Goal: Task Accomplishment & Management: Manage account settings

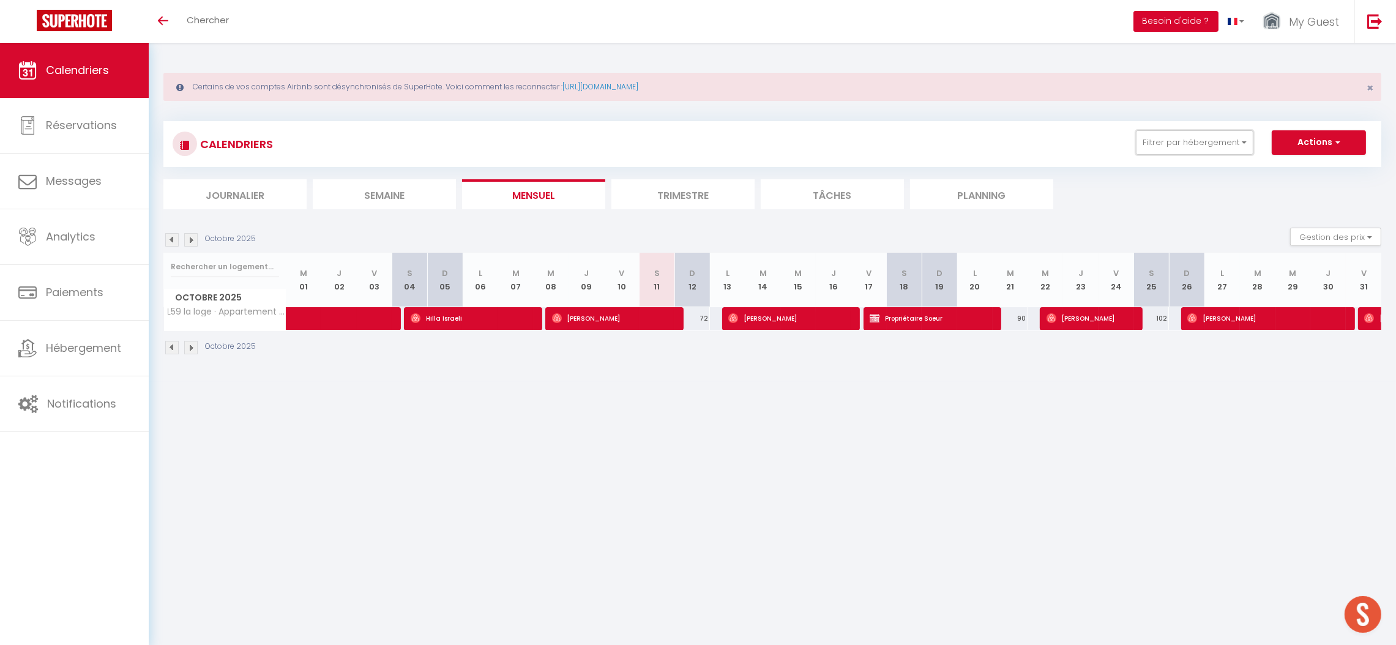
click at [1198, 129] on div "CALENDRIERS Filtrer par hébergement Effacer Sauvegarder Actions Nouvelle réserv…" at bounding box center [772, 144] width 1218 height 46
click at [1169, 134] on button "Filtrer par hébergement" at bounding box center [1194, 142] width 117 height 24
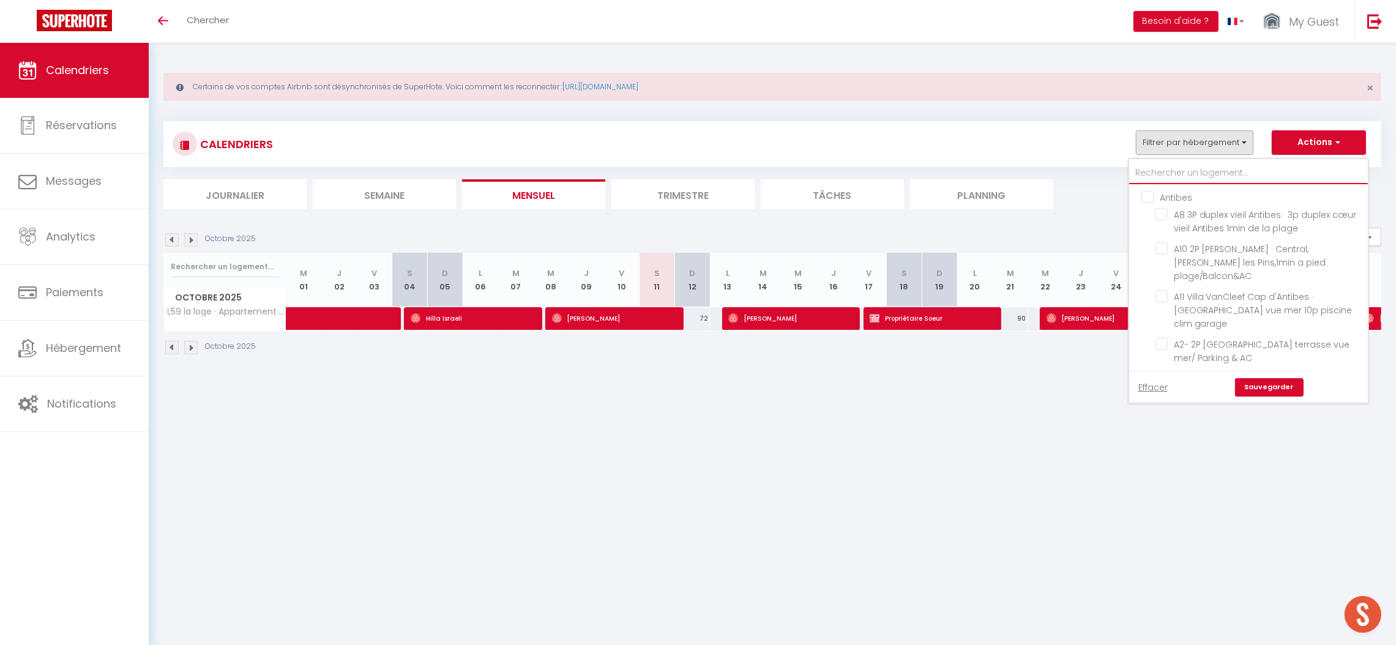
click at [1180, 163] on input "text" at bounding box center [1248, 173] width 239 height 22
type input "l"
checkbox input "false"
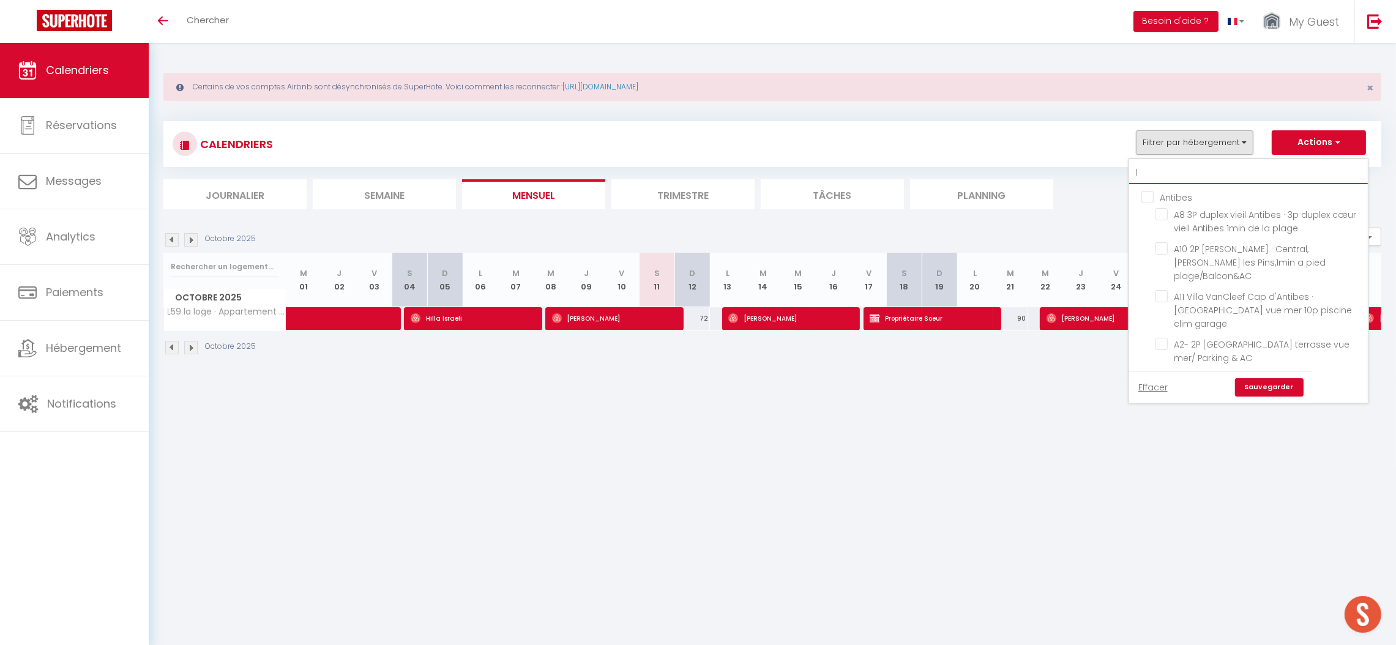
checkbox input "false"
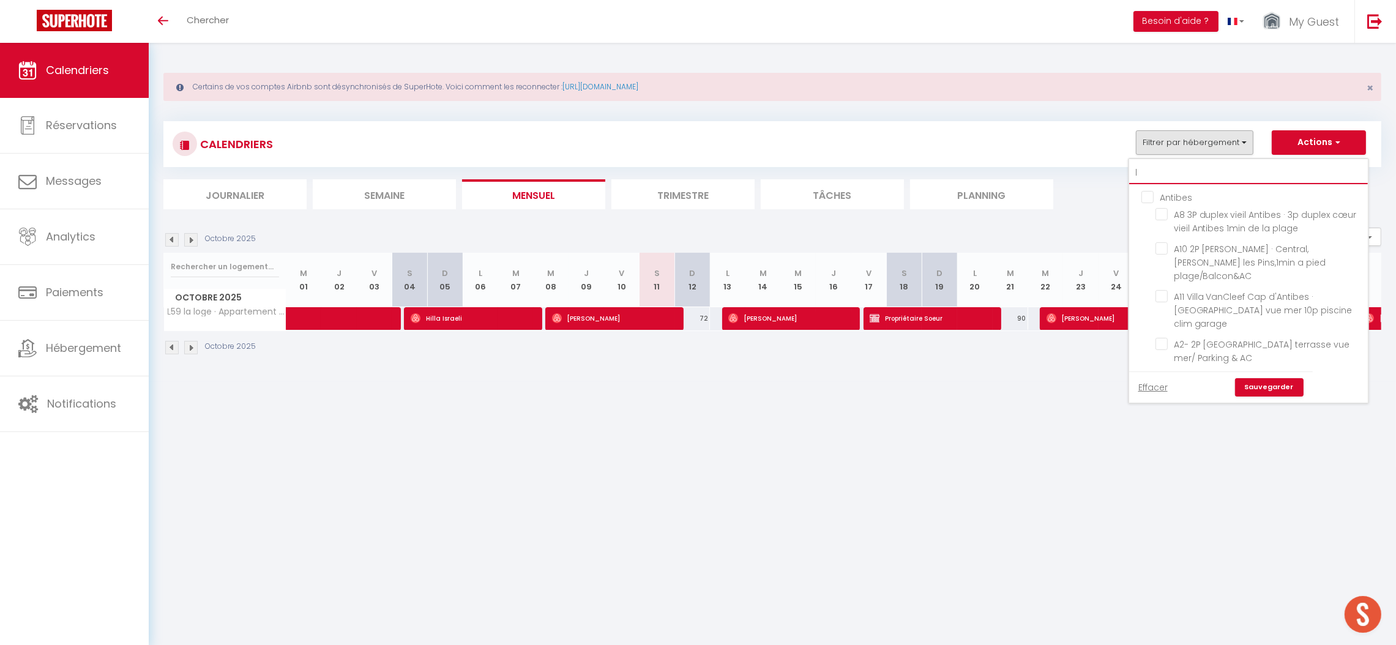
checkbox input "false"
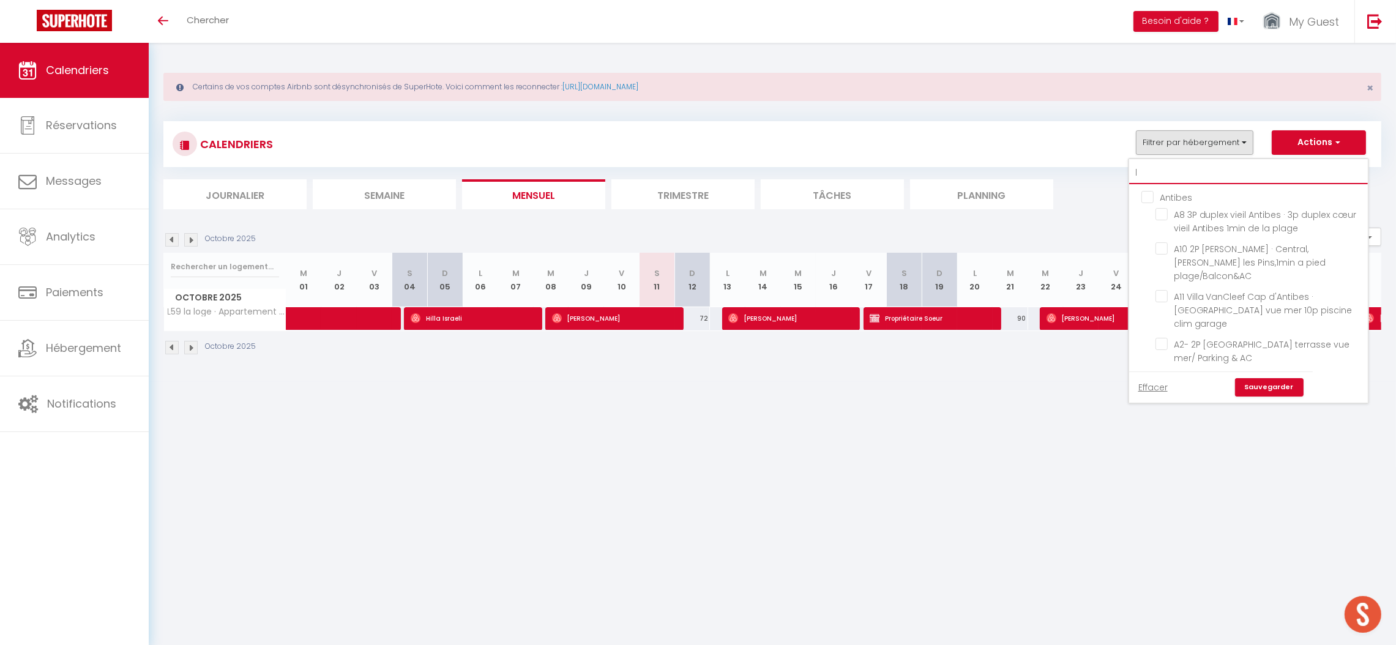
checkbox input "false"
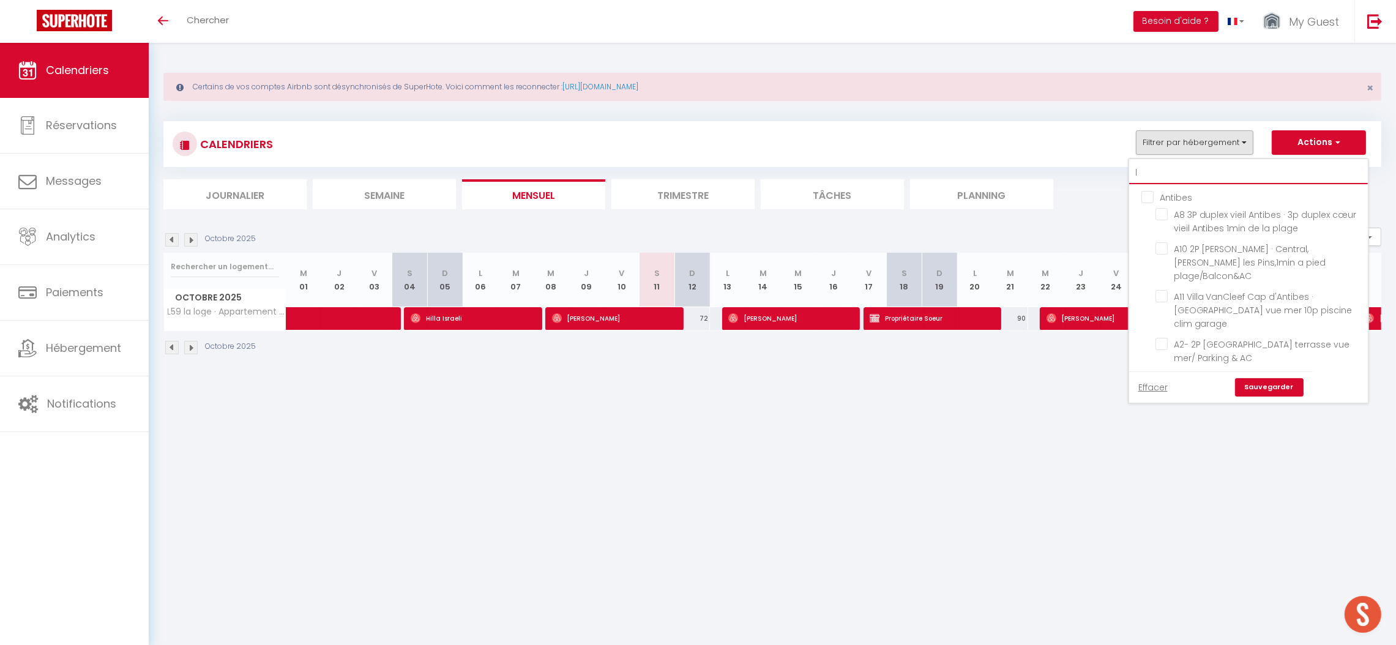
checkbox input "false"
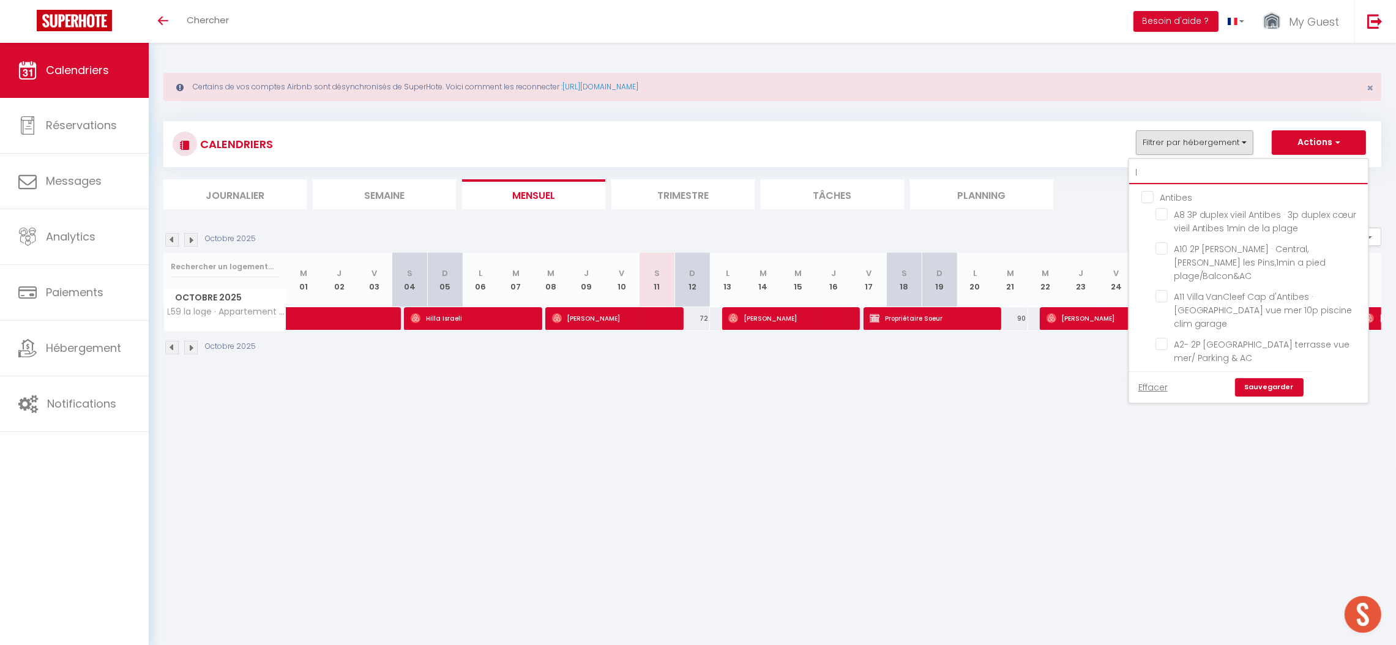
checkbox input "false"
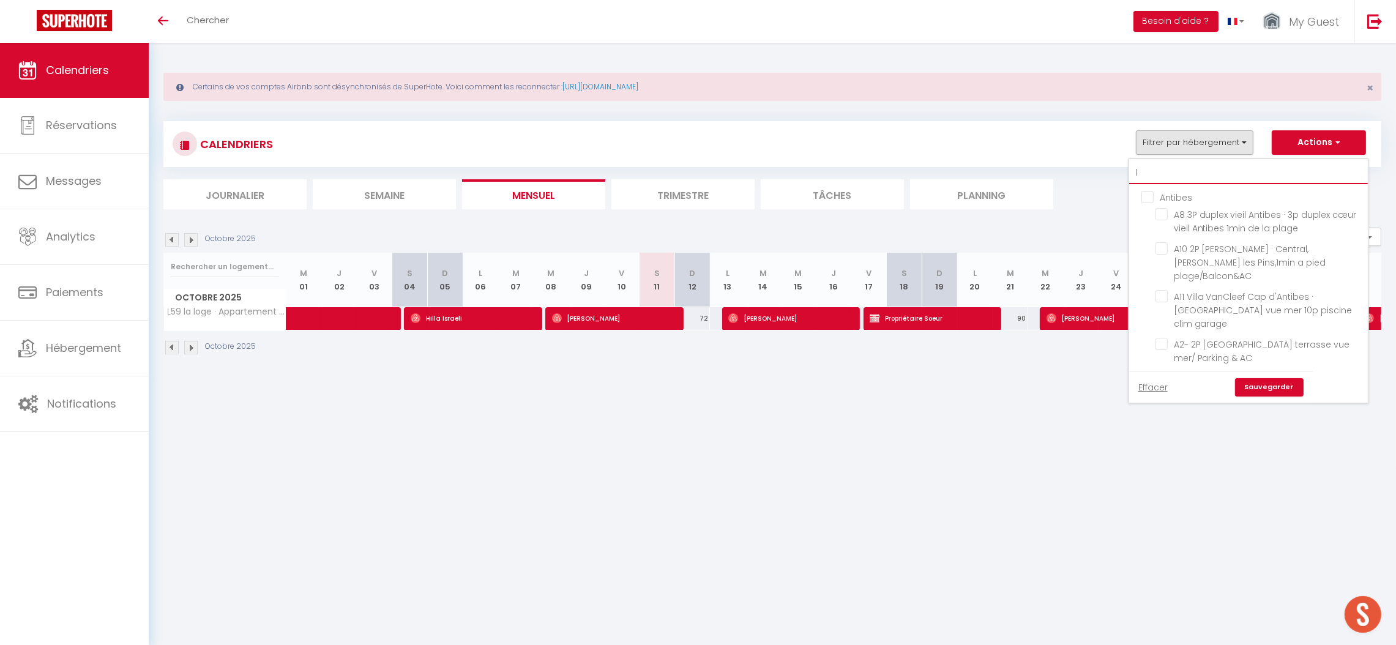
checkbox input "false"
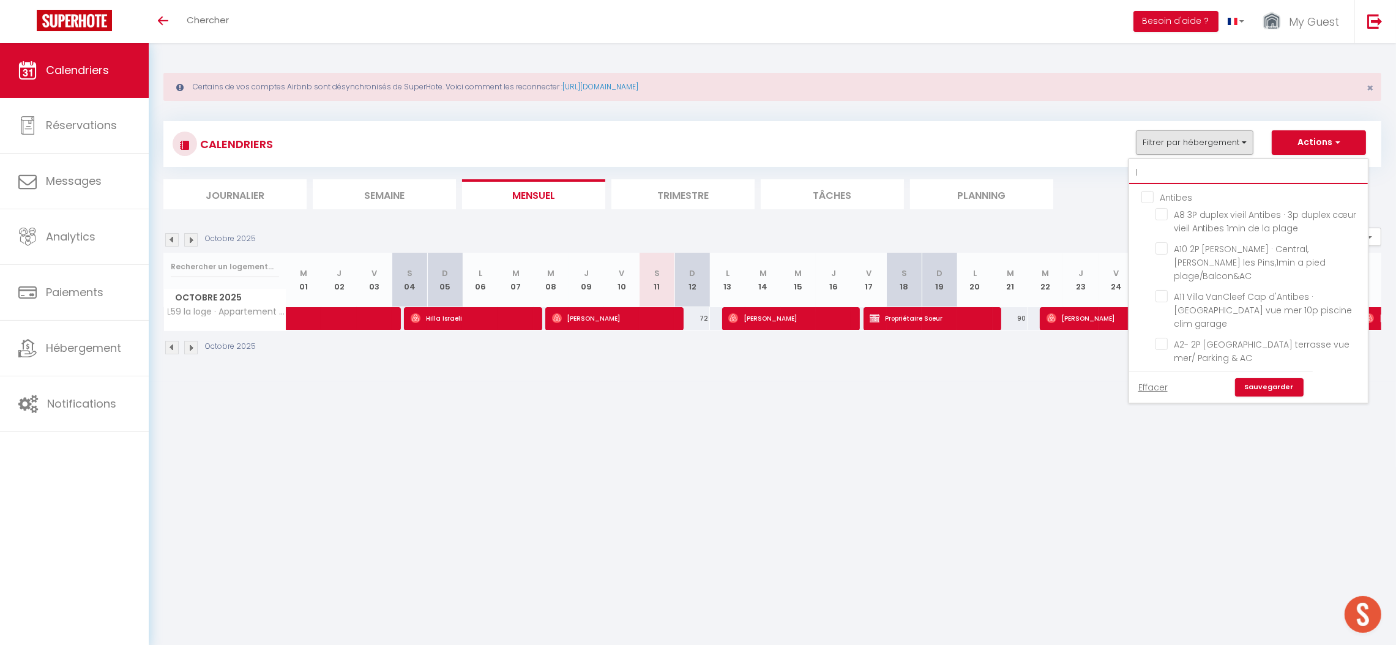
checkbox input "false"
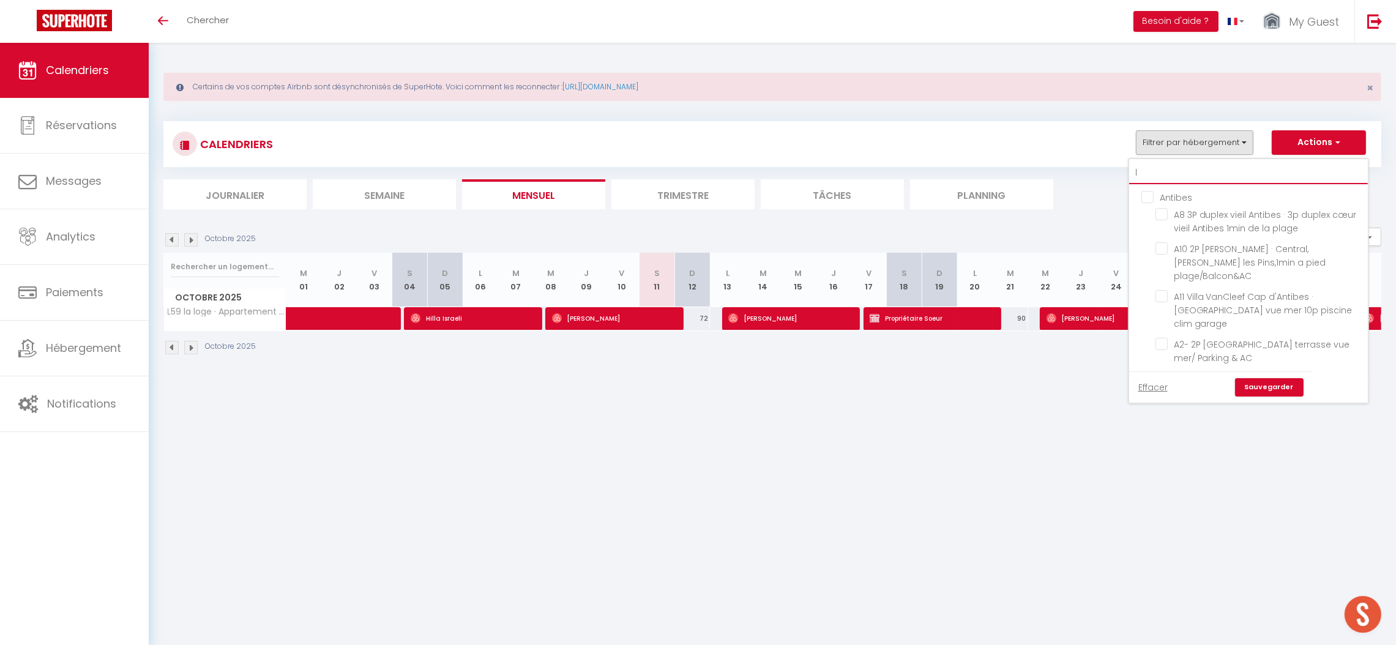
checkbox input "false"
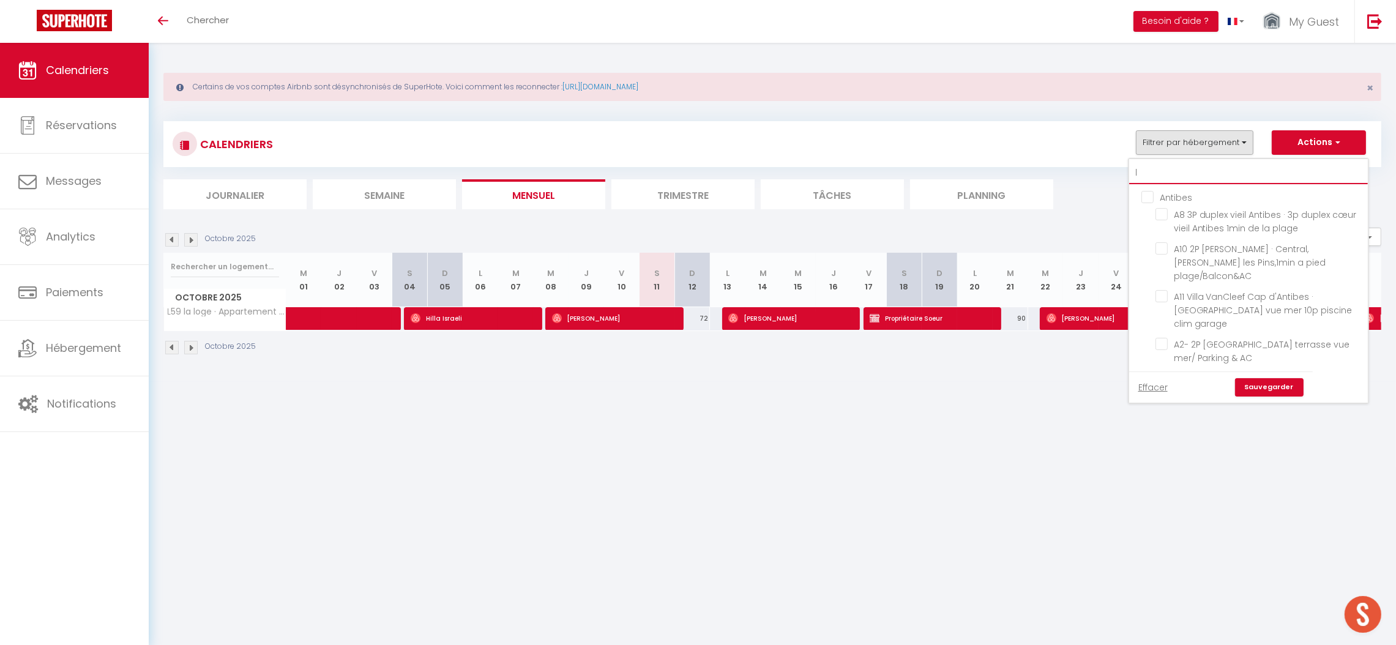
checkbox input "false"
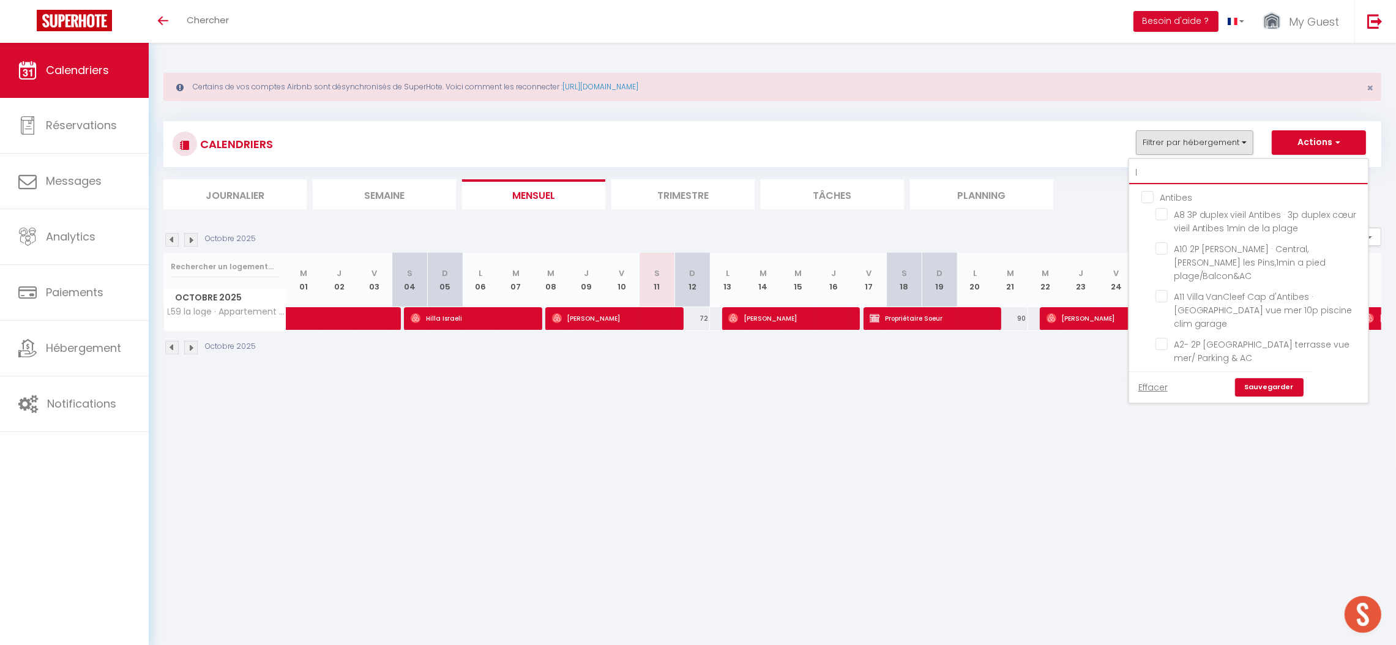
checkbox input "false"
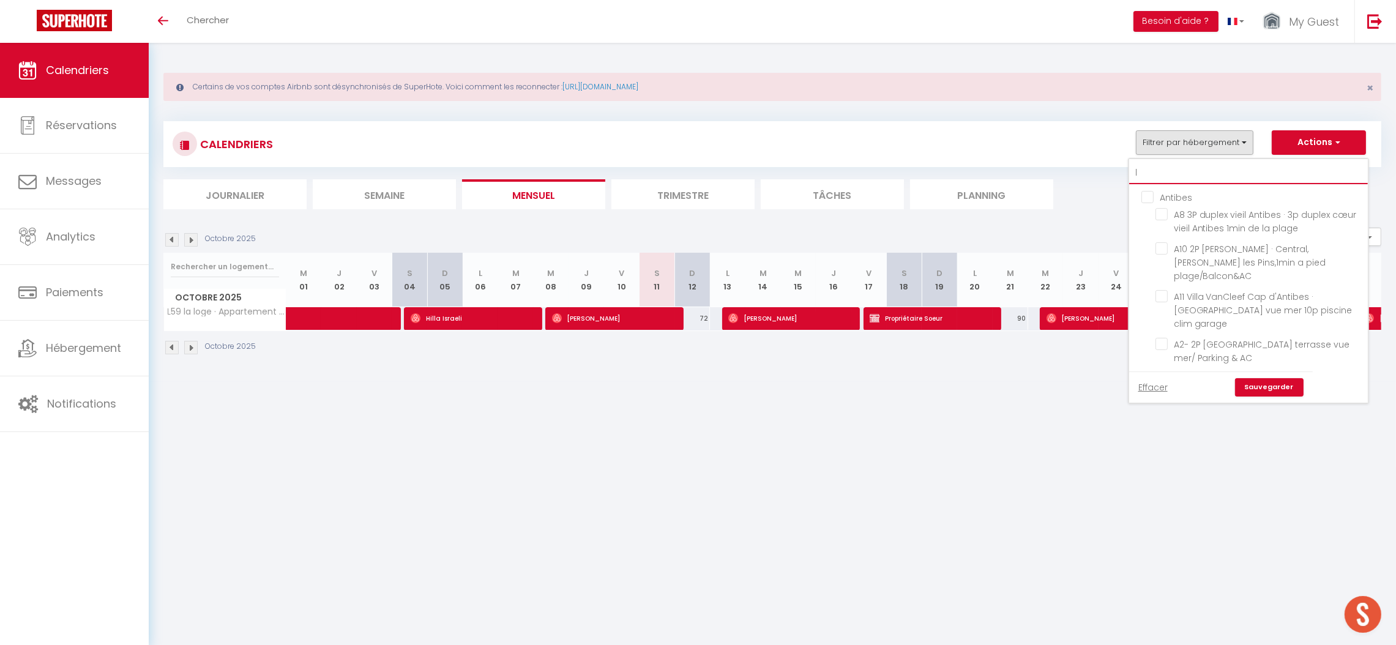
checkbox input "false"
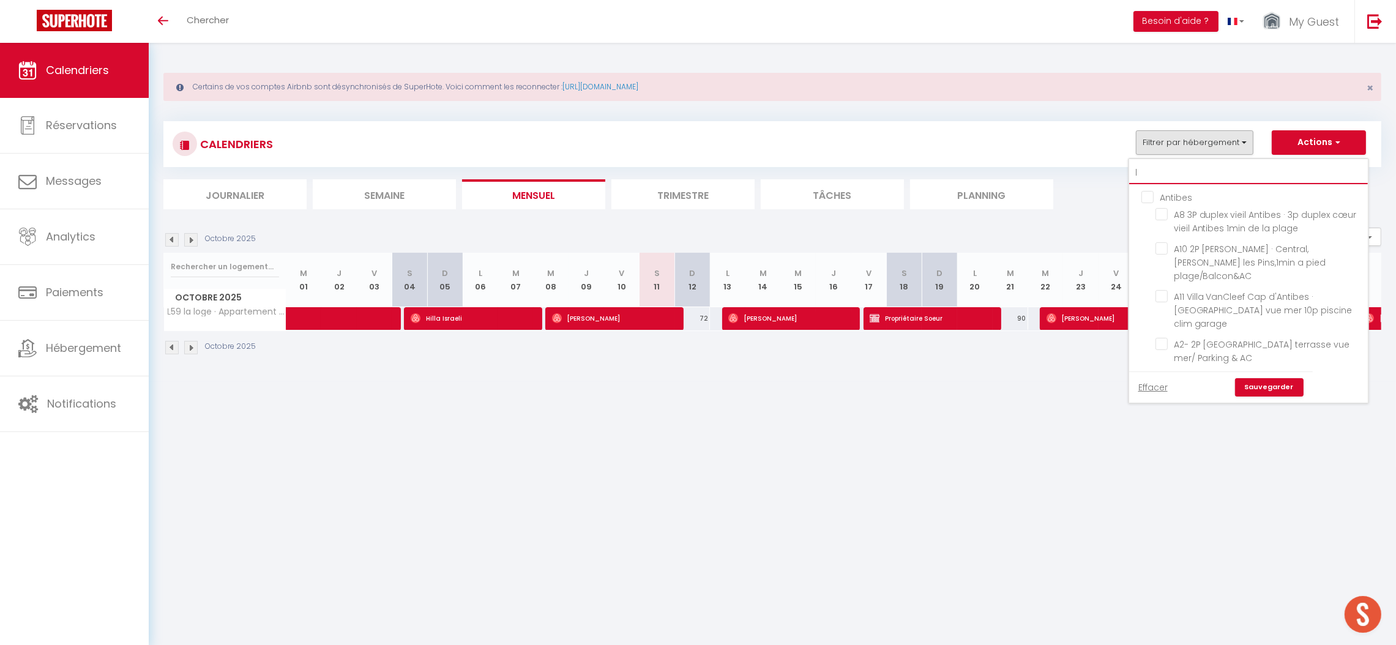
checkbox input "false"
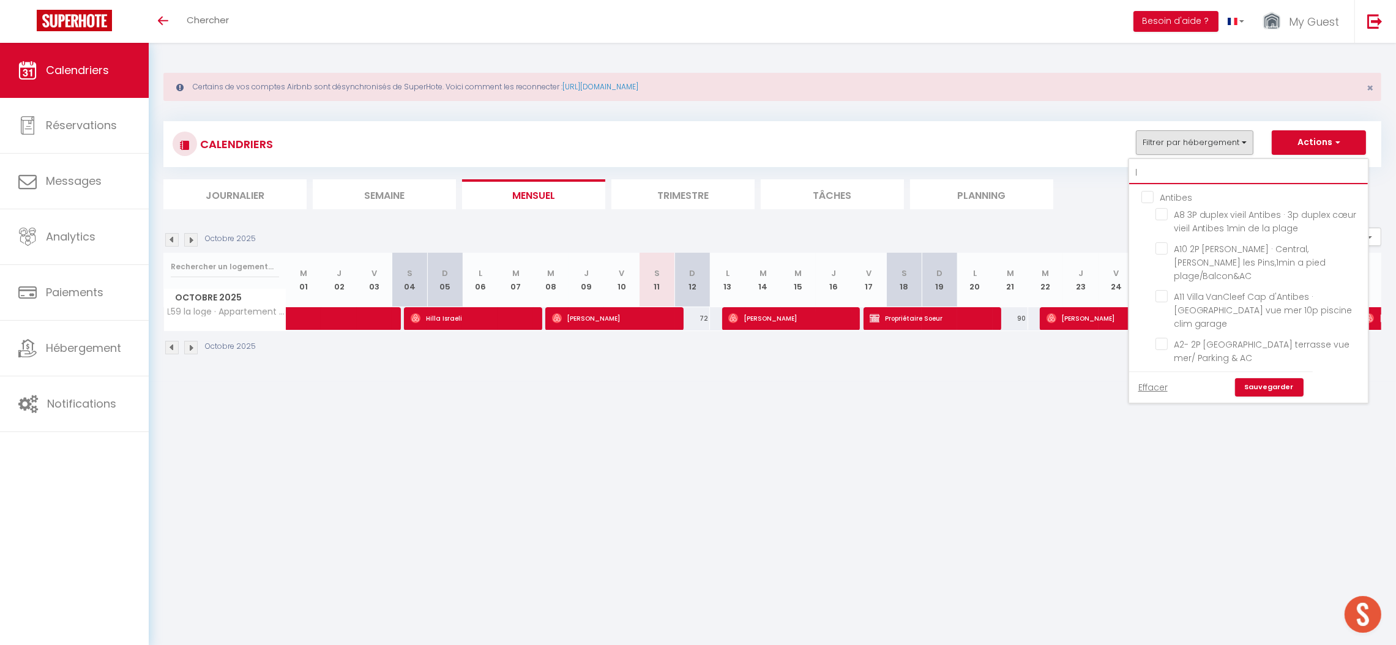
checkbox input "false"
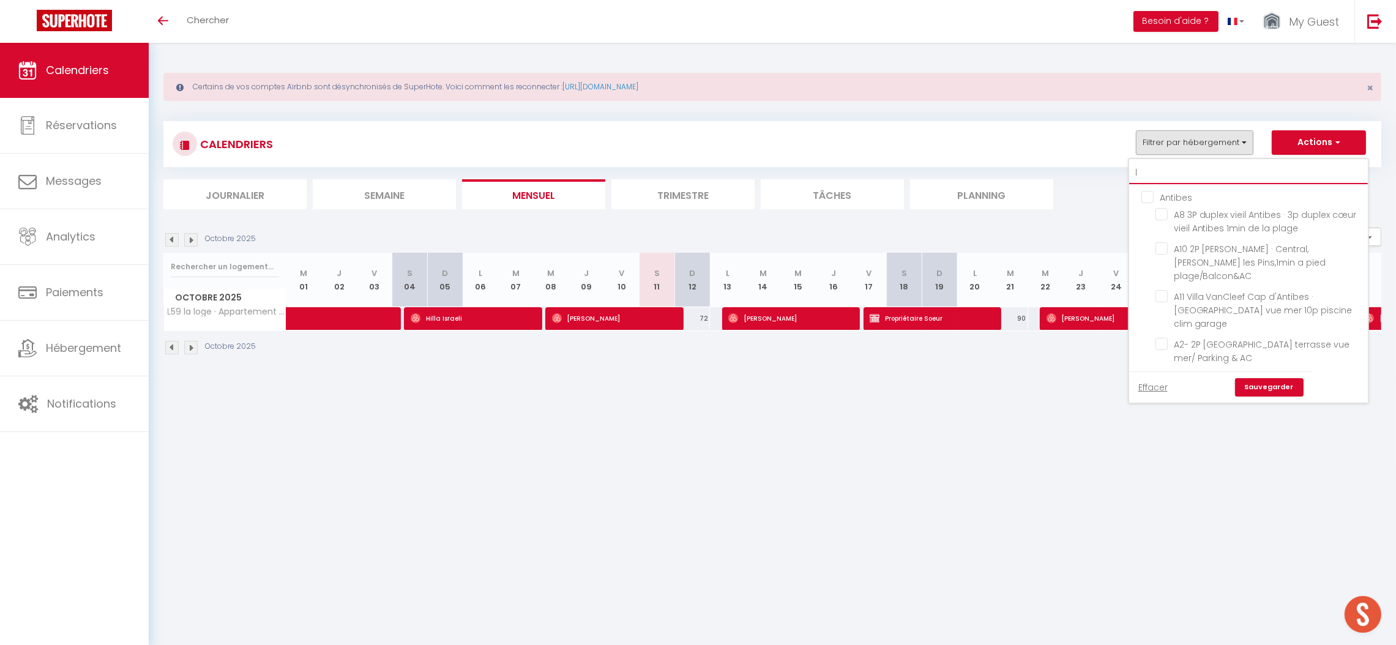
checkbox input "false"
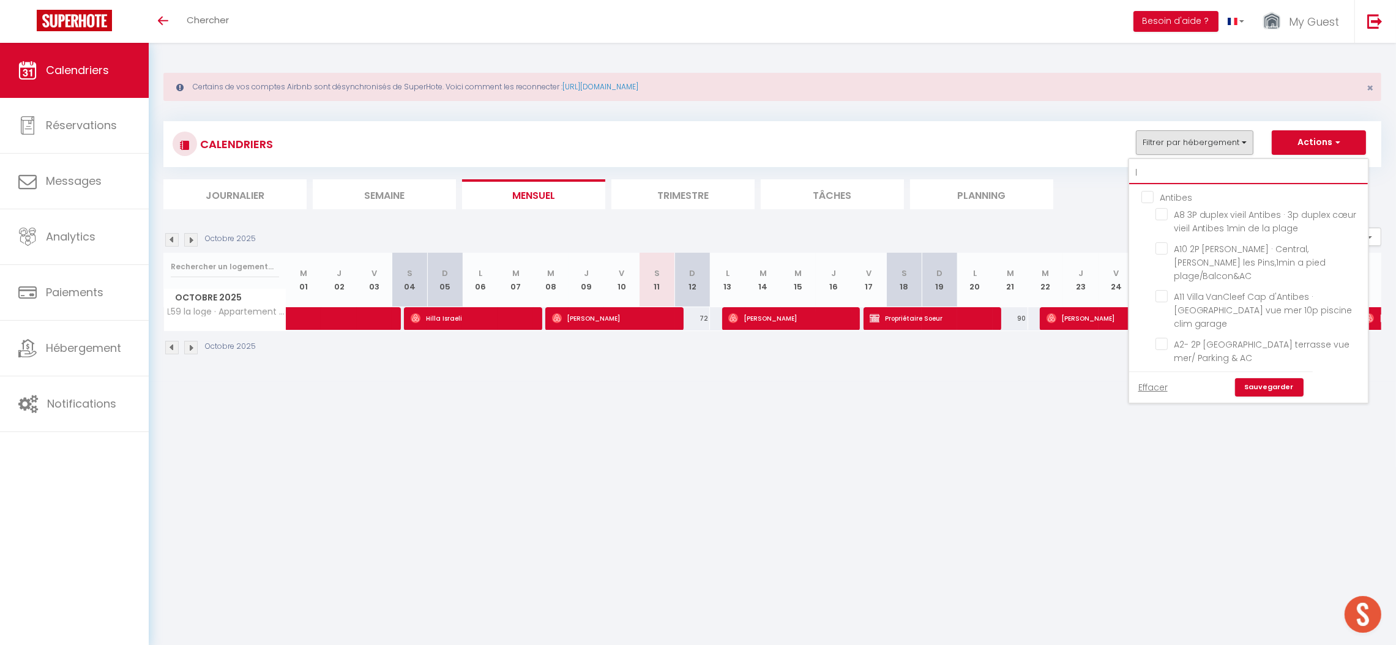
checkbox input "false"
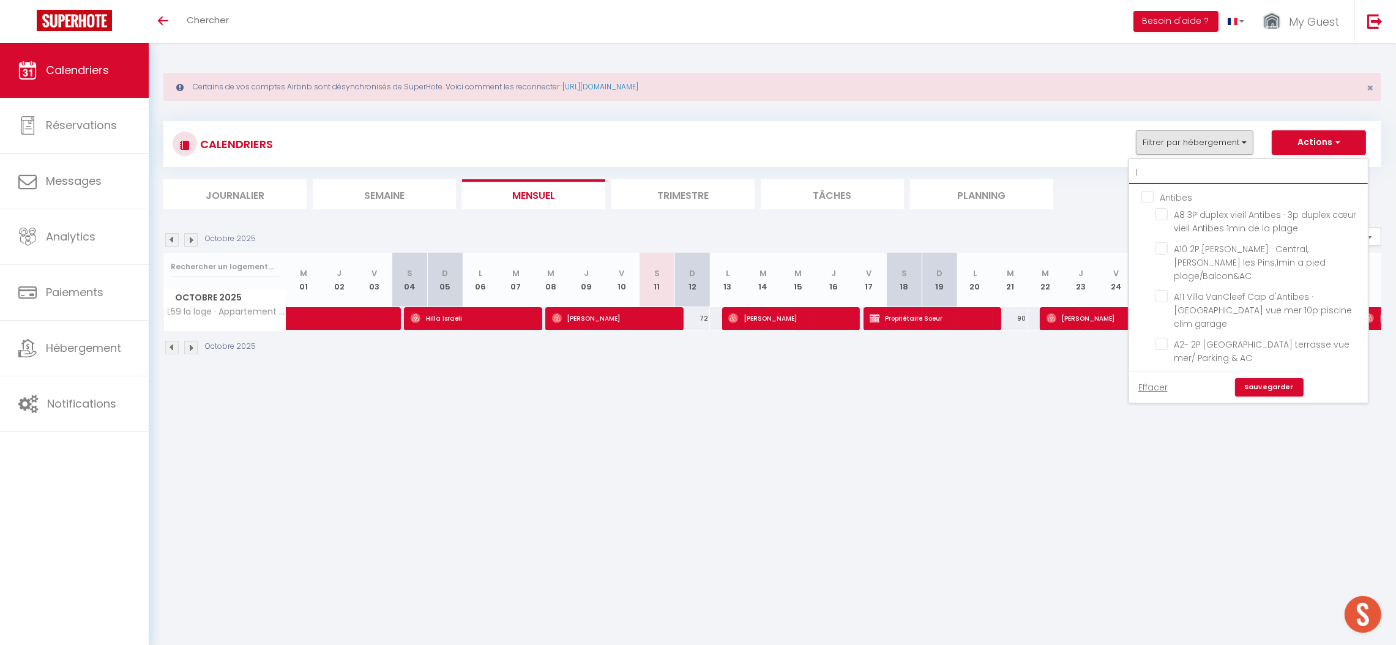
checkbox input "false"
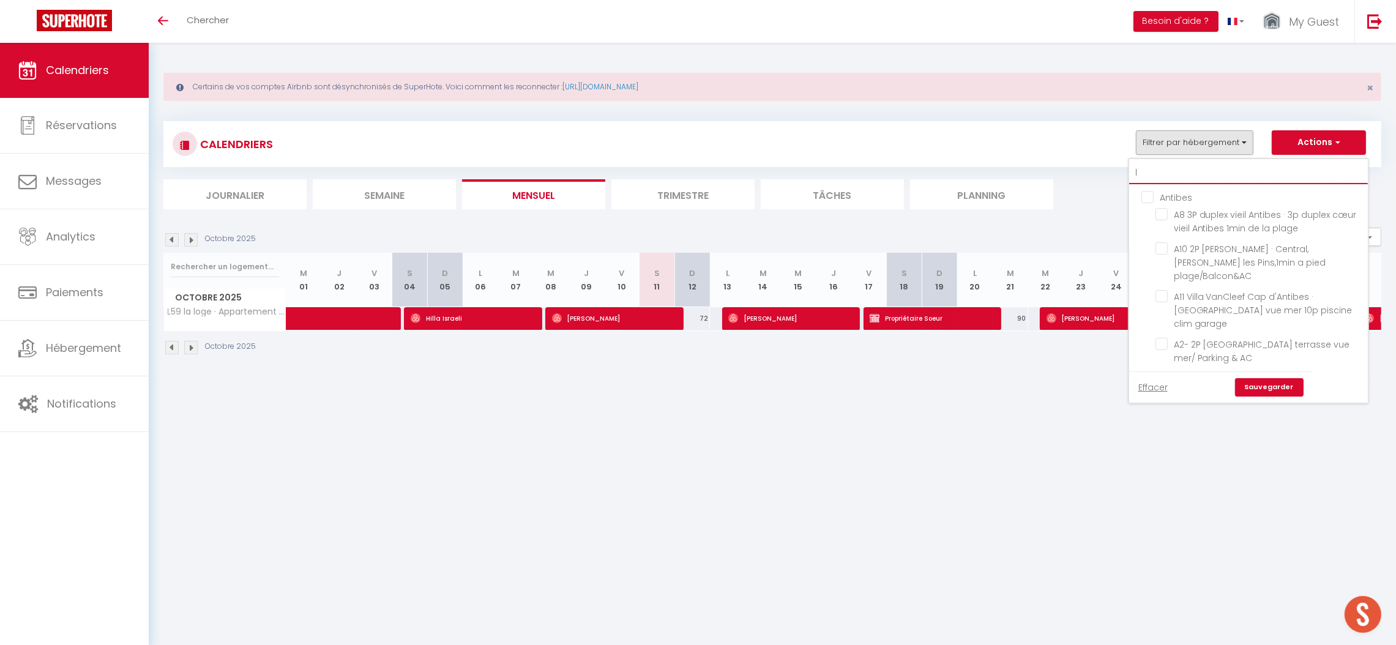
checkbox input "false"
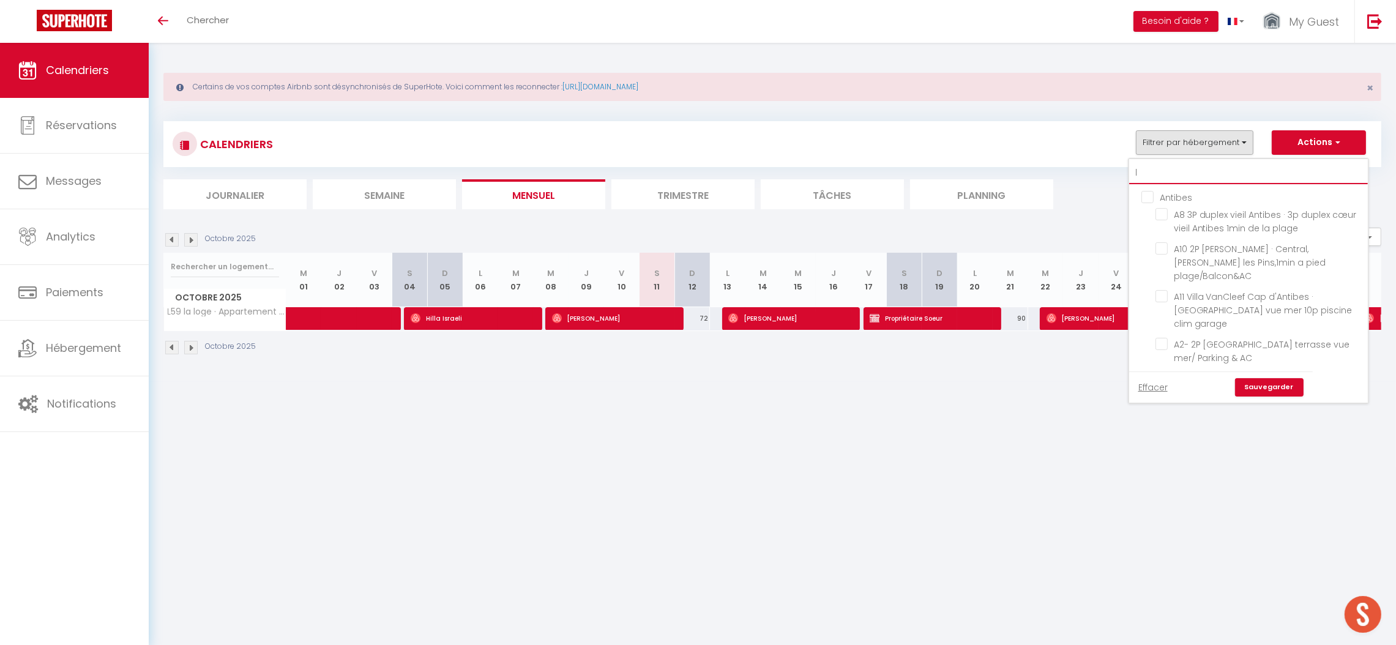
checkbox input "false"
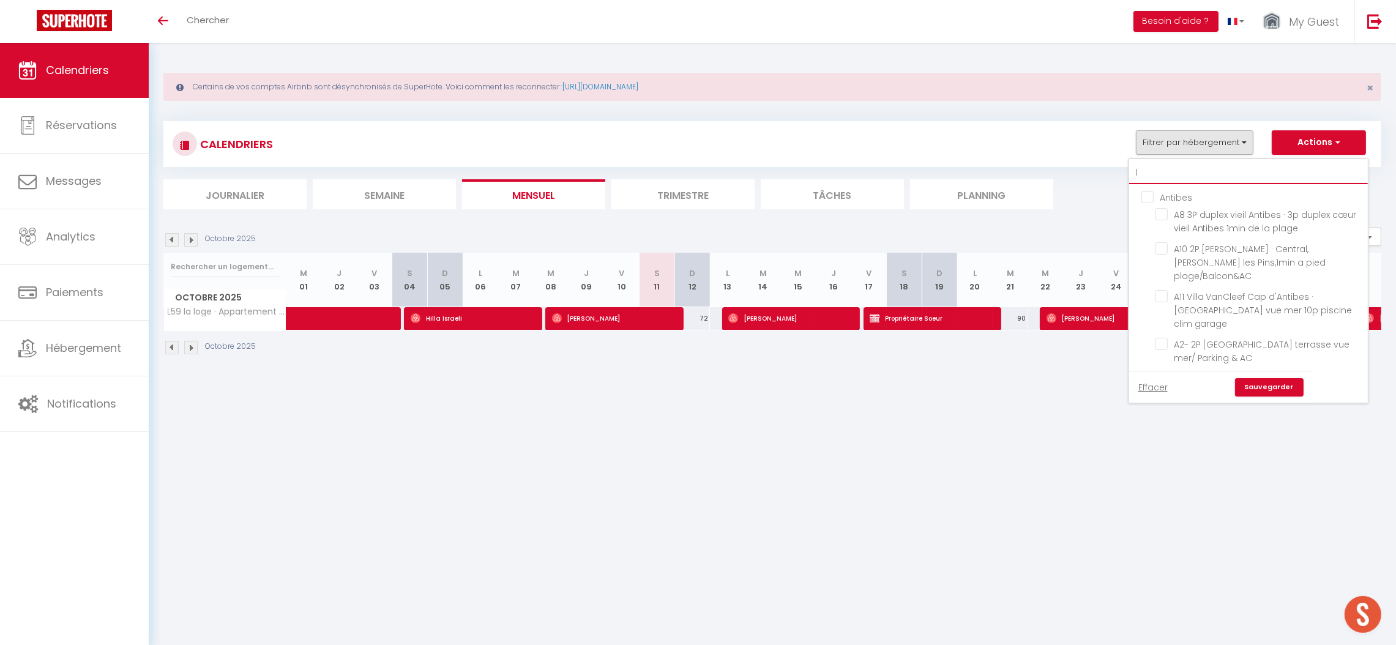
checkbox input "false"
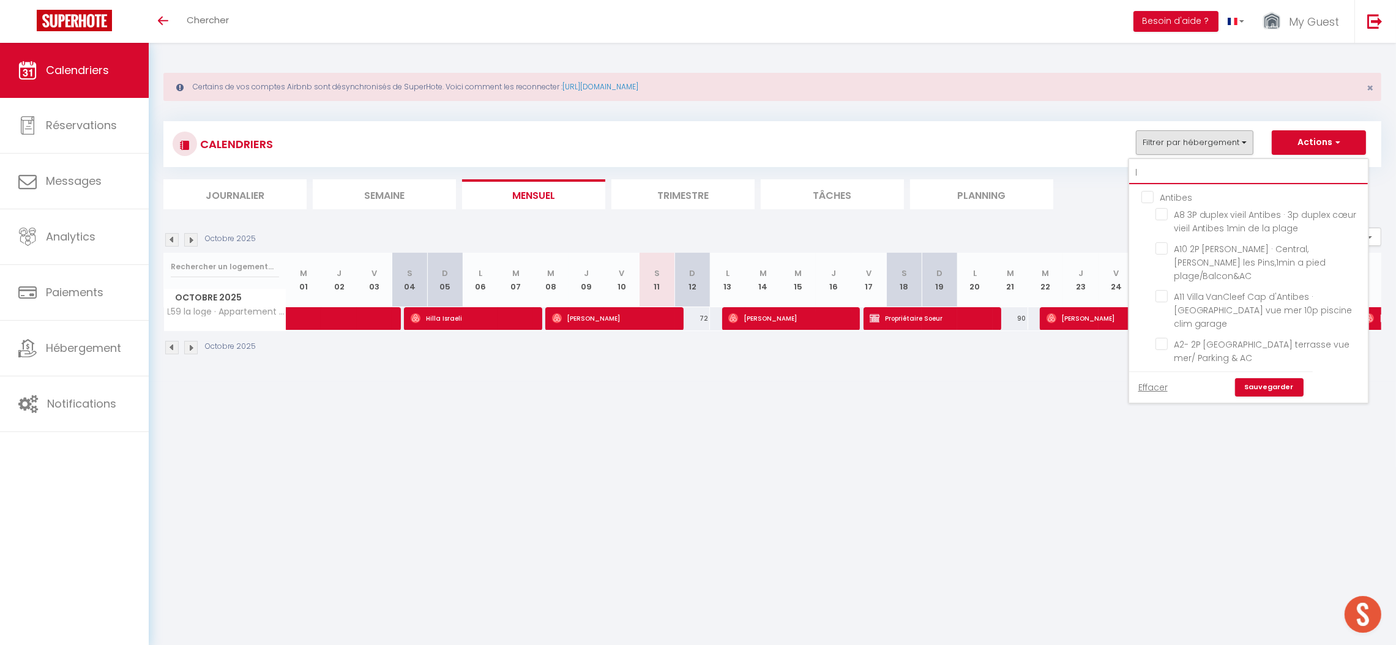
checkbox input "false"
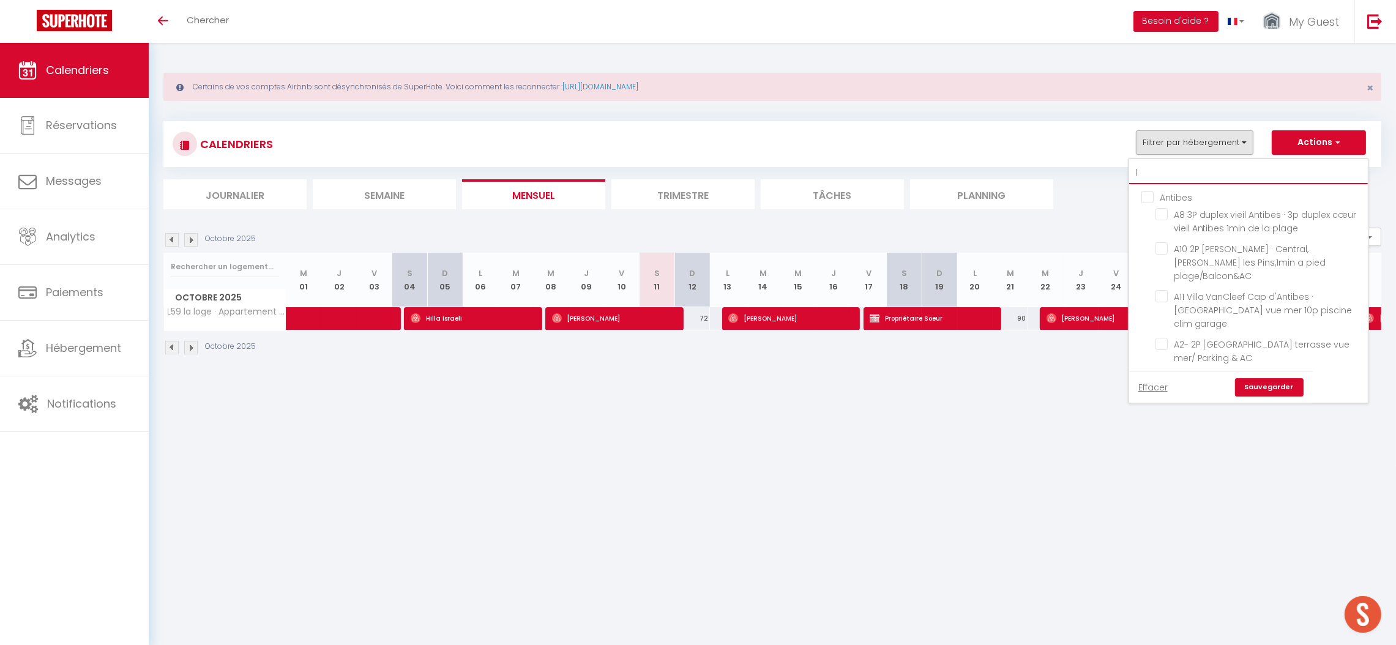
checkbox input "false"
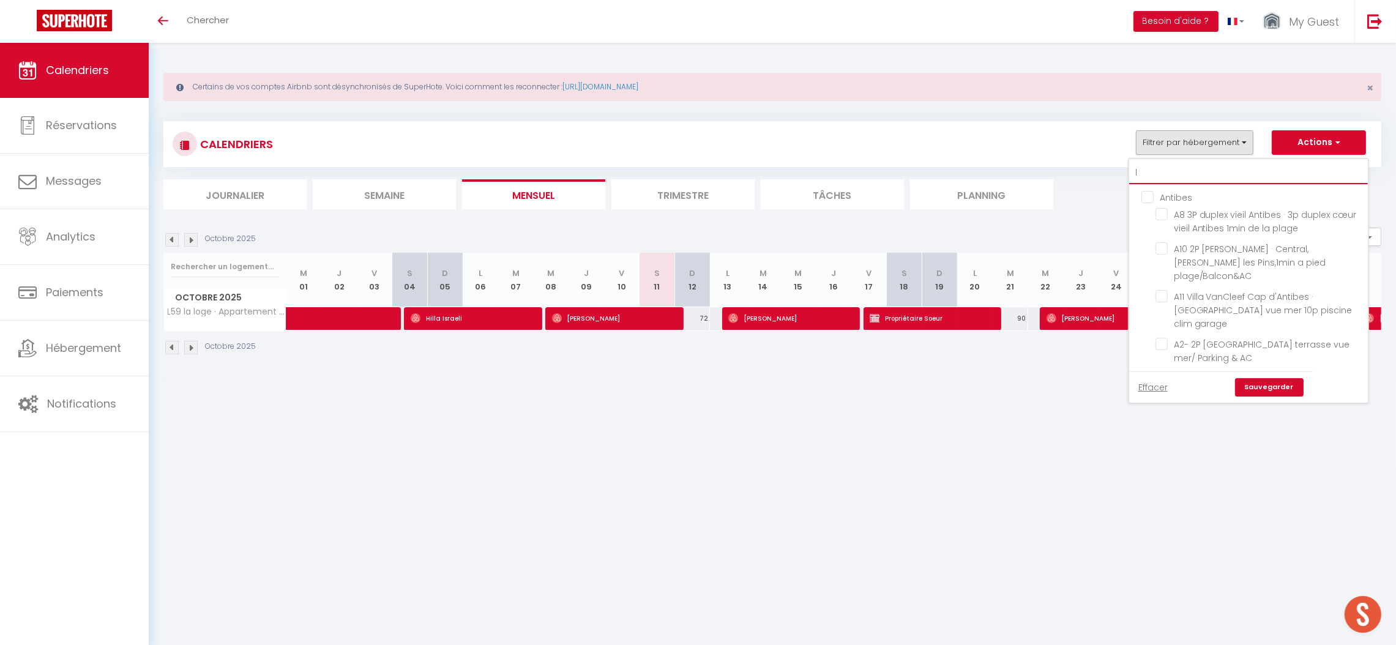
checkbox input "false"
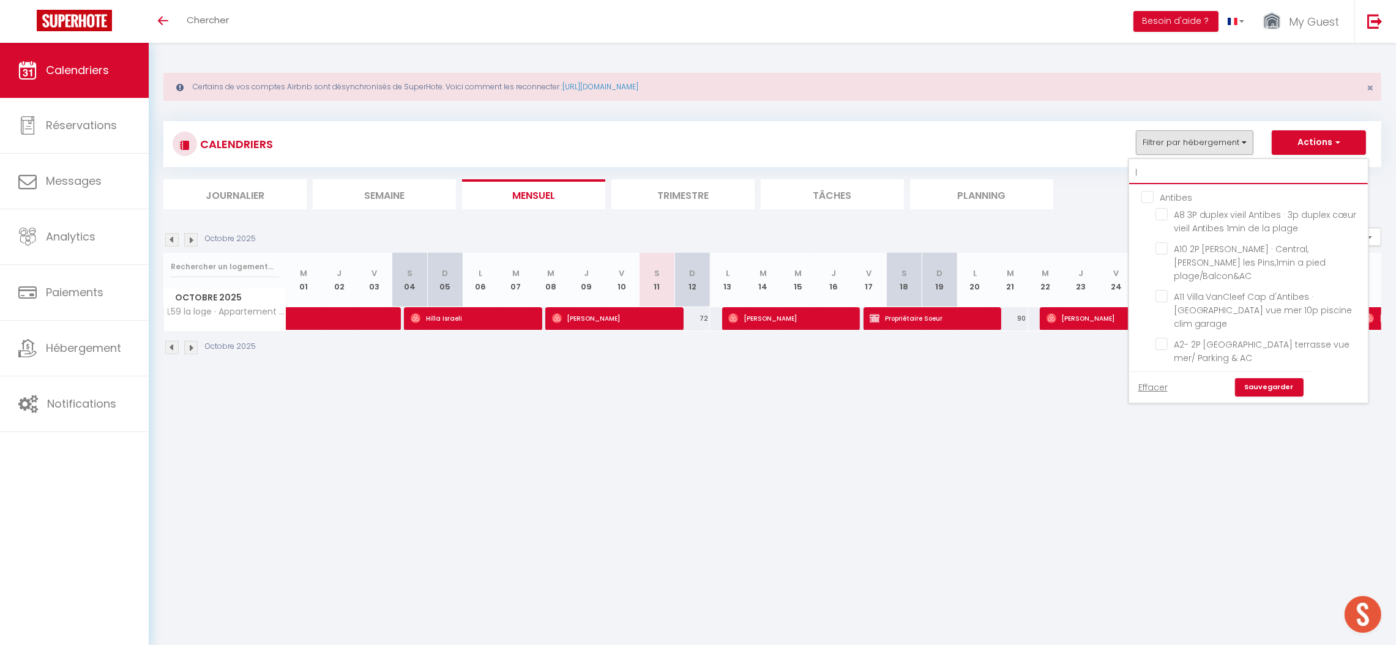
checkbox input "false"
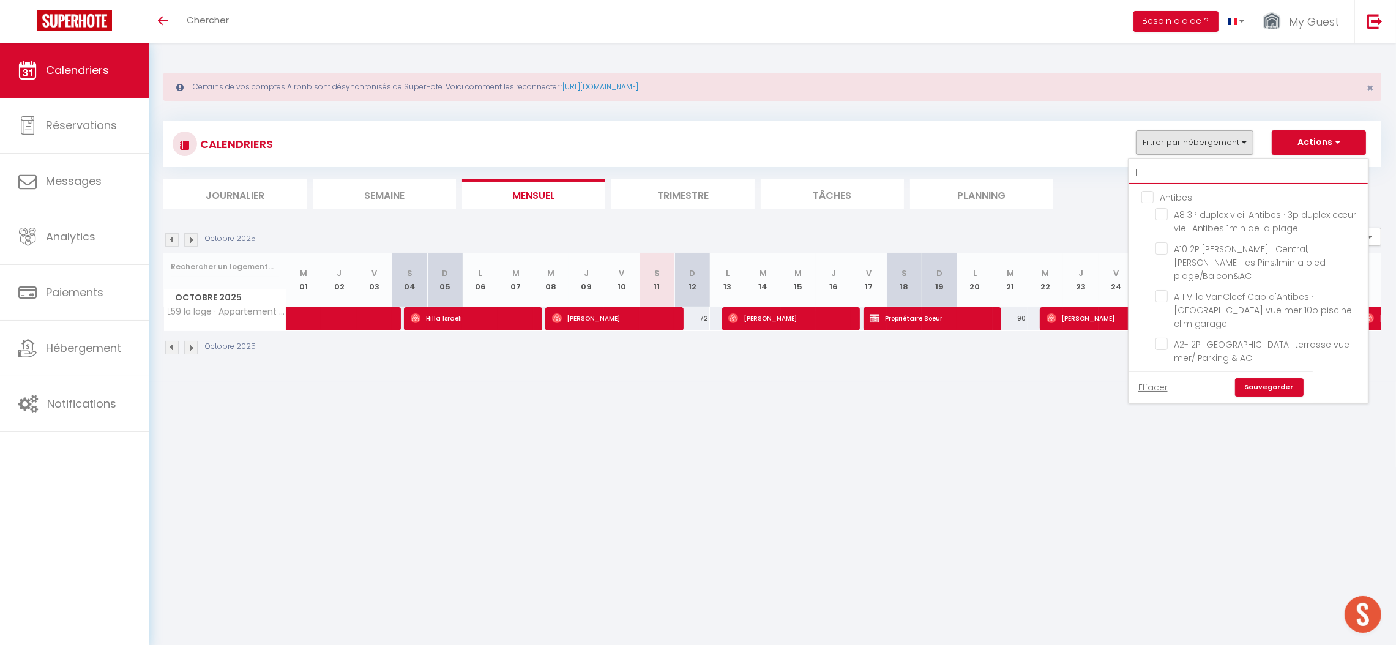
checkbox input "false"
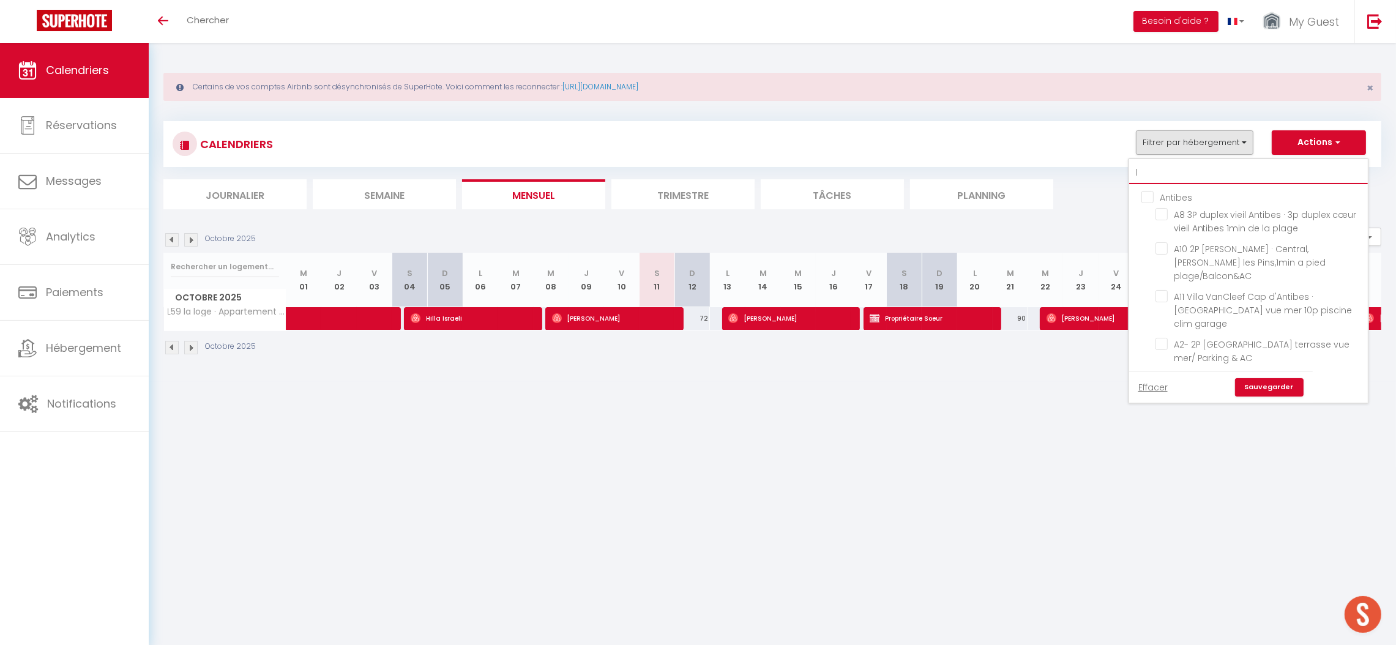
checkbox input "false"
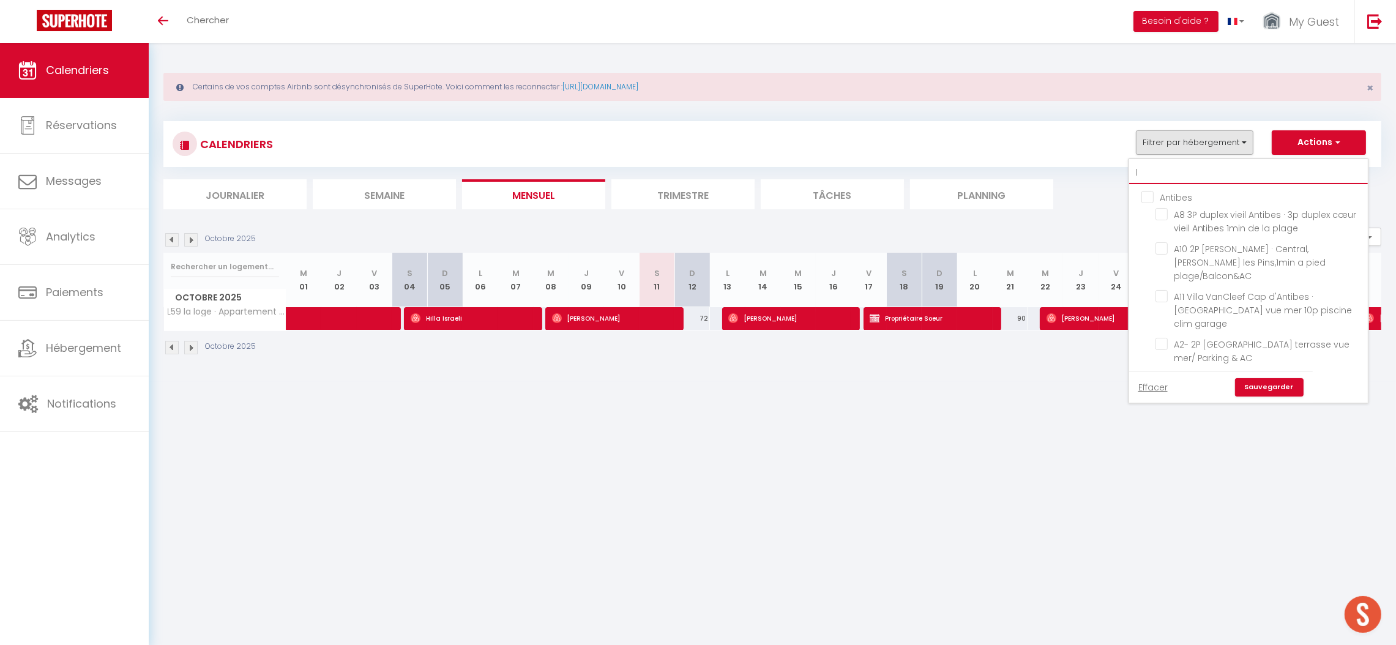
checkbox input "false"
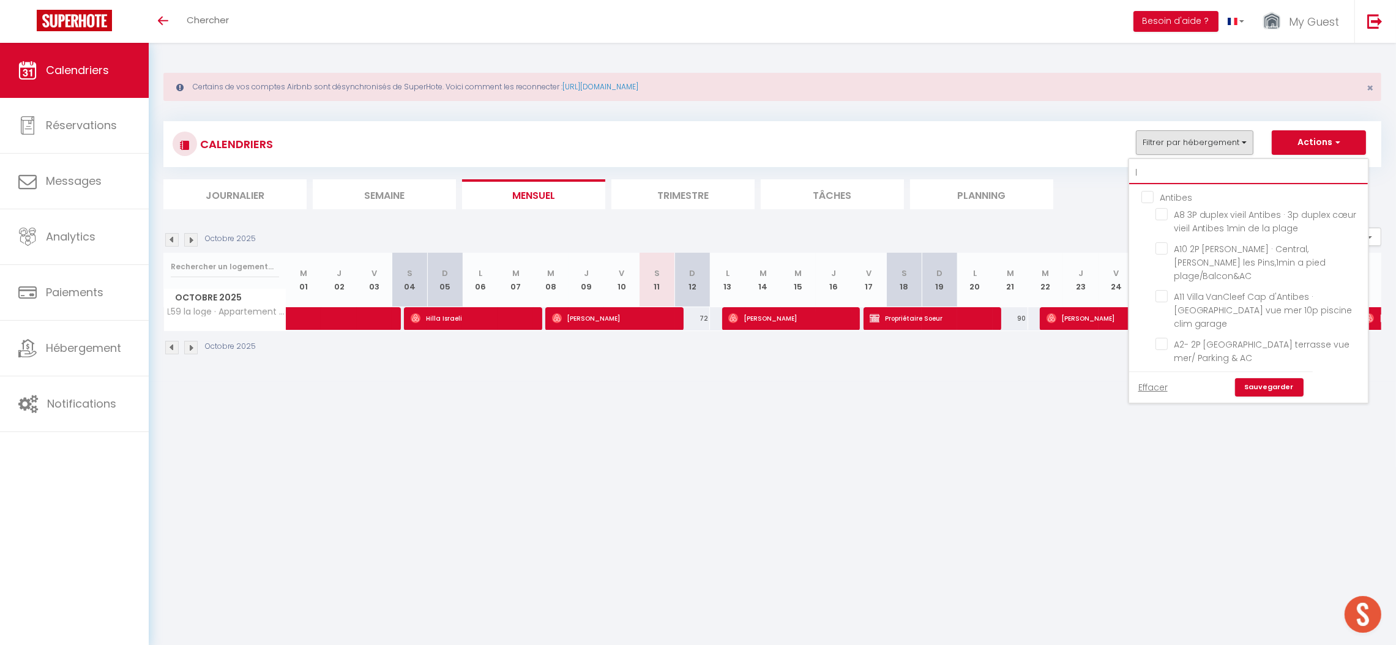
checkbox input "false"
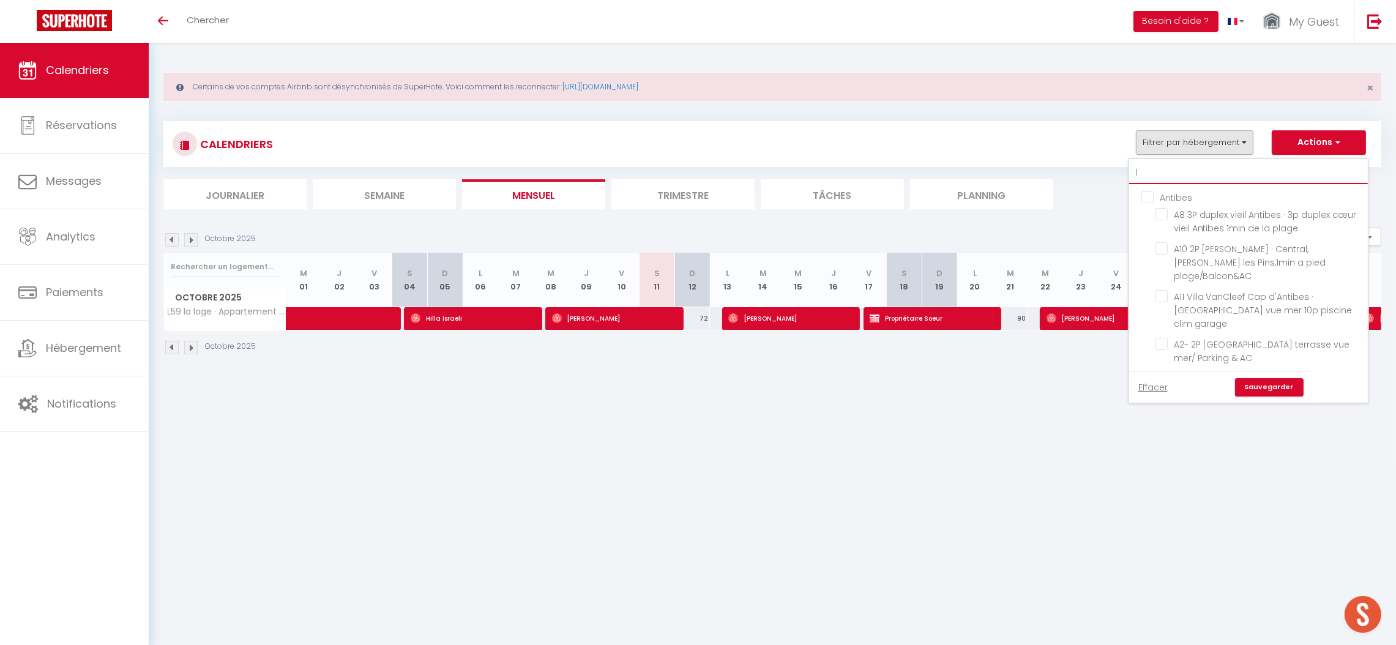
checkbox input "false"
type input "l4"
checkbox input "false"
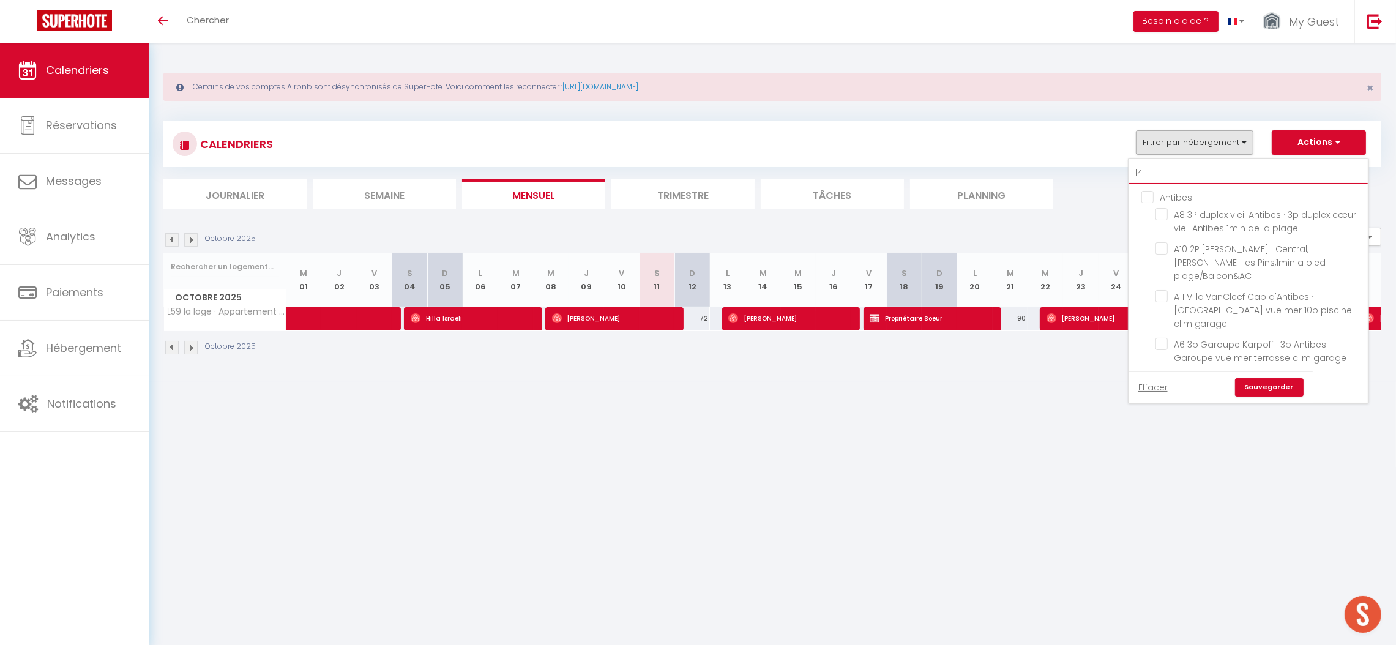
checkbox input "false"
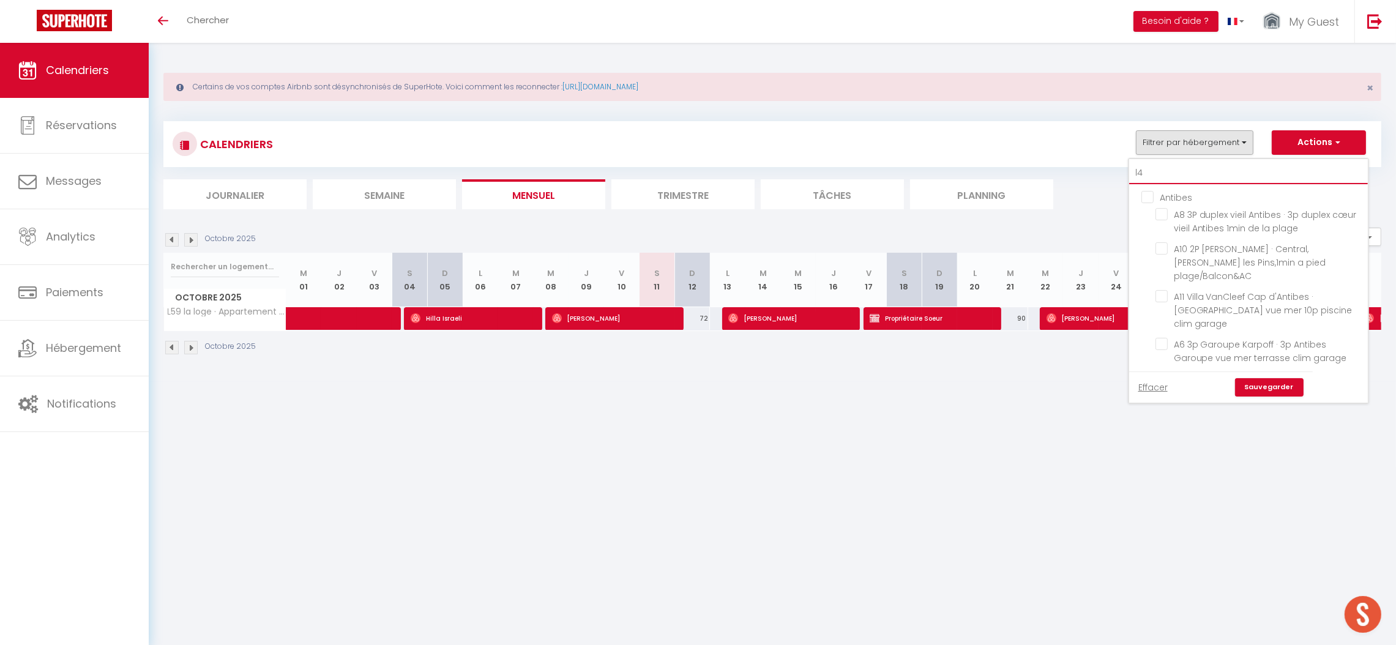
checkbox input "false"
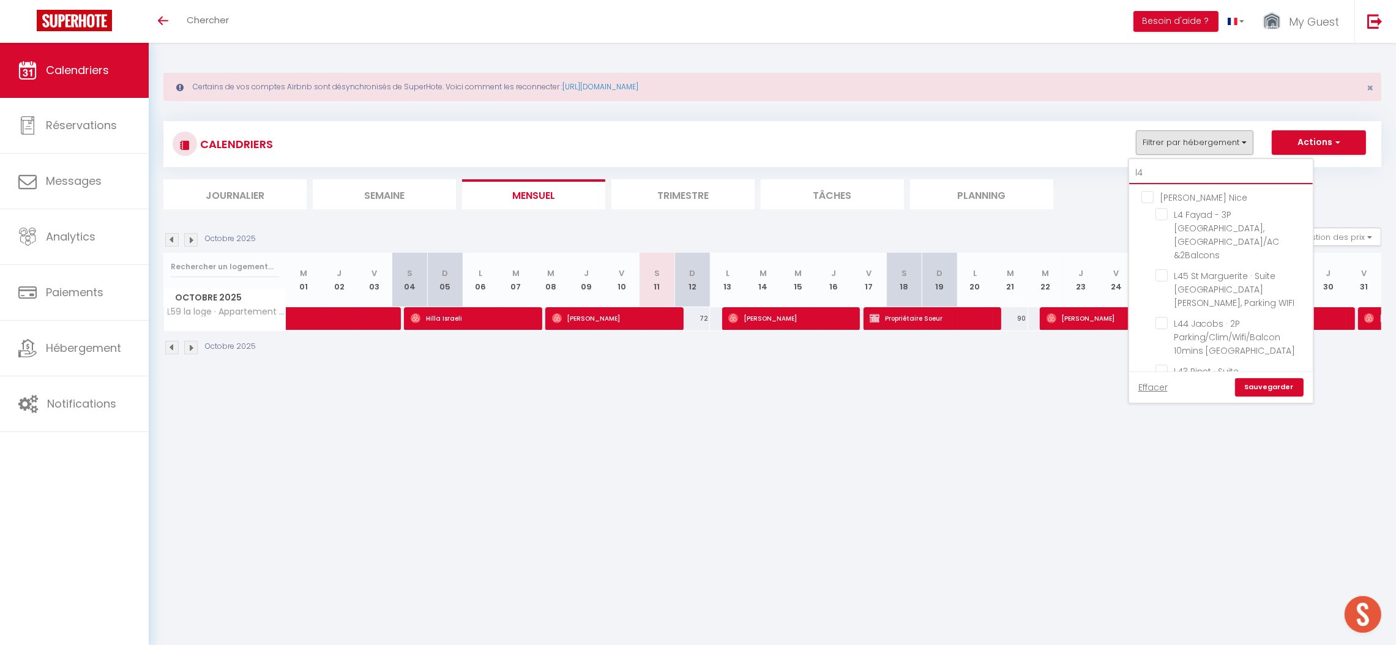
type input "l46"
checkbox input "false"
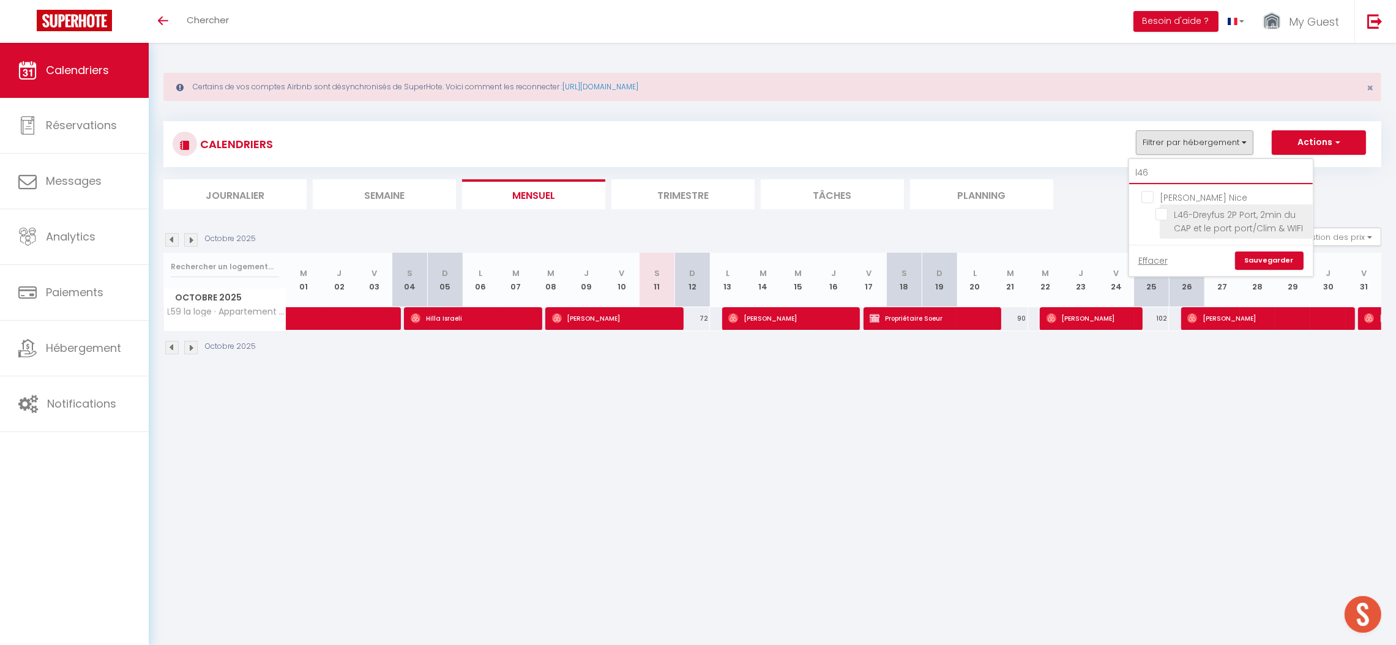
type input "l46"
click at [1184, 219] on input "L46-Dreyfus 2P Port, 2min du CAP et le port port/Clim & WIFI" at bounding box center [1231, 214] width 153 height 12
checkbox input "true"
click at [1181, 187] on ul "[PERSON_NAME] Nice L46-Dreyfus 2P Port, 2min du CAP et le port port/Clim & WIFI" at bounding box center [1221, 214] width 184 height 61
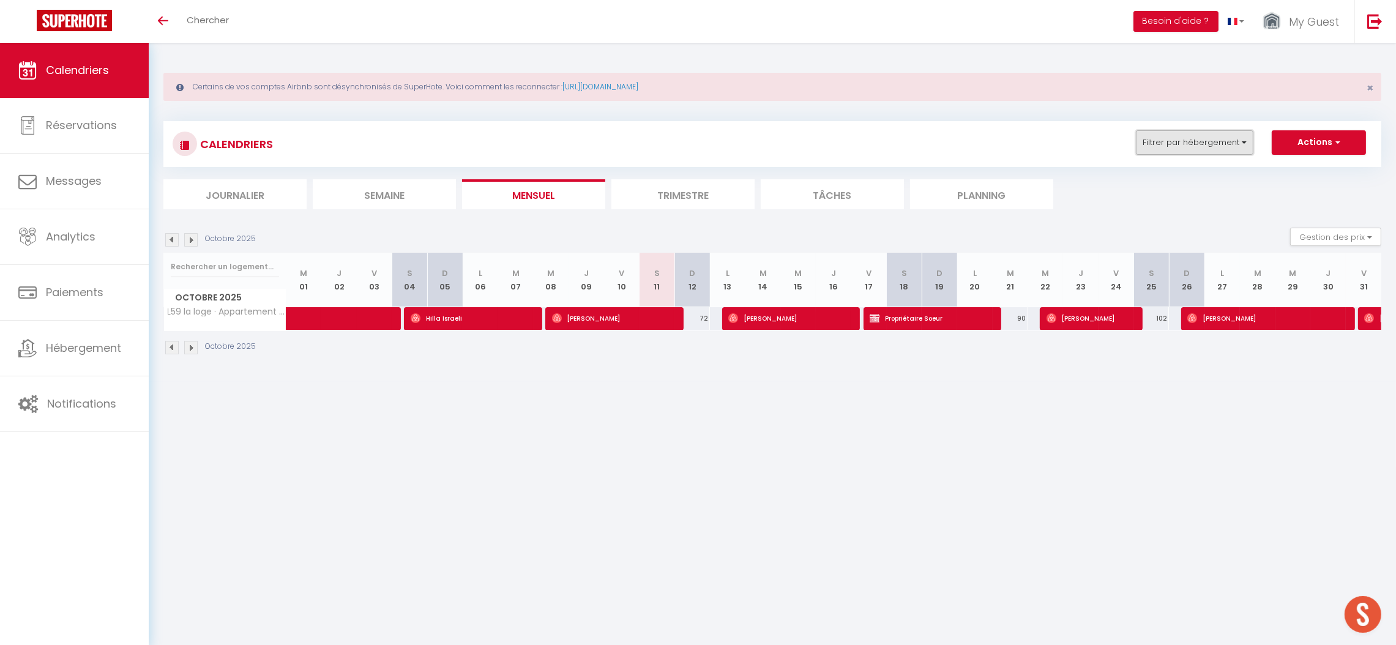
click at [1191, 134] on button "Filtrer par hébergement" at bounding box center [1194, 142] width 117 height 24
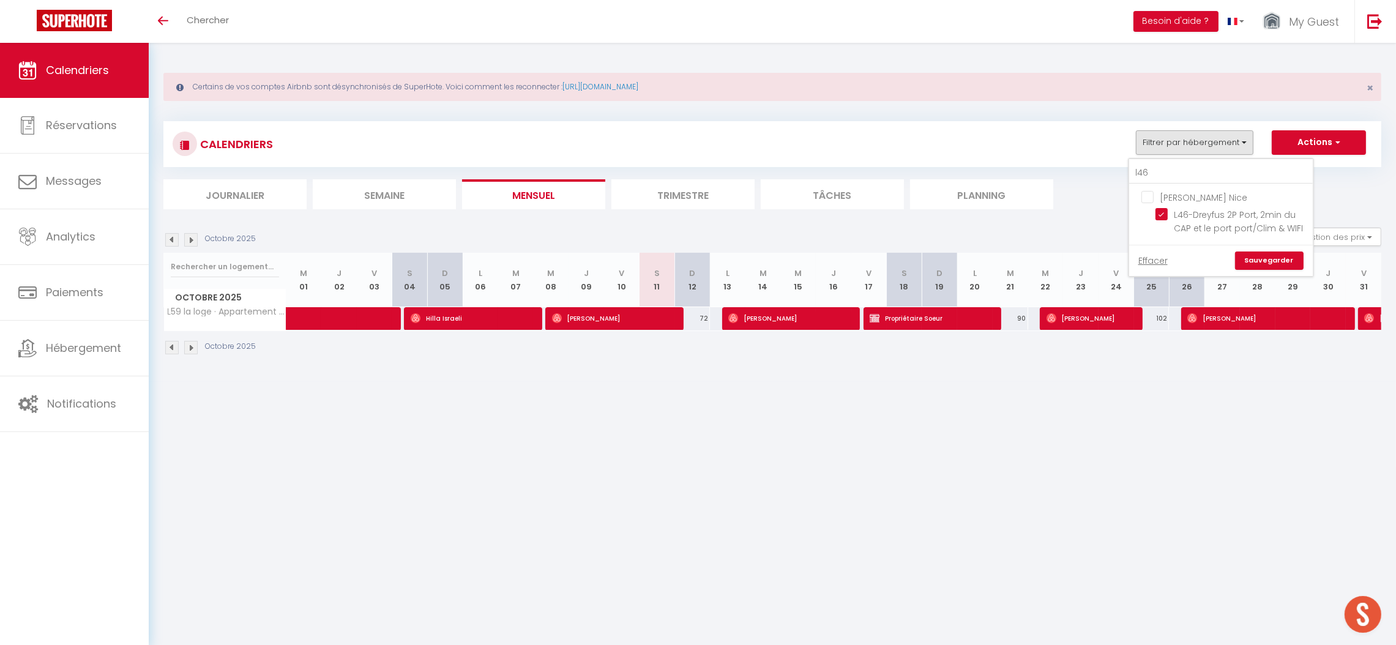
click at [1260, 255] on link "Sauvegarder" at bounding box center [1269, 261] width 69 height 18
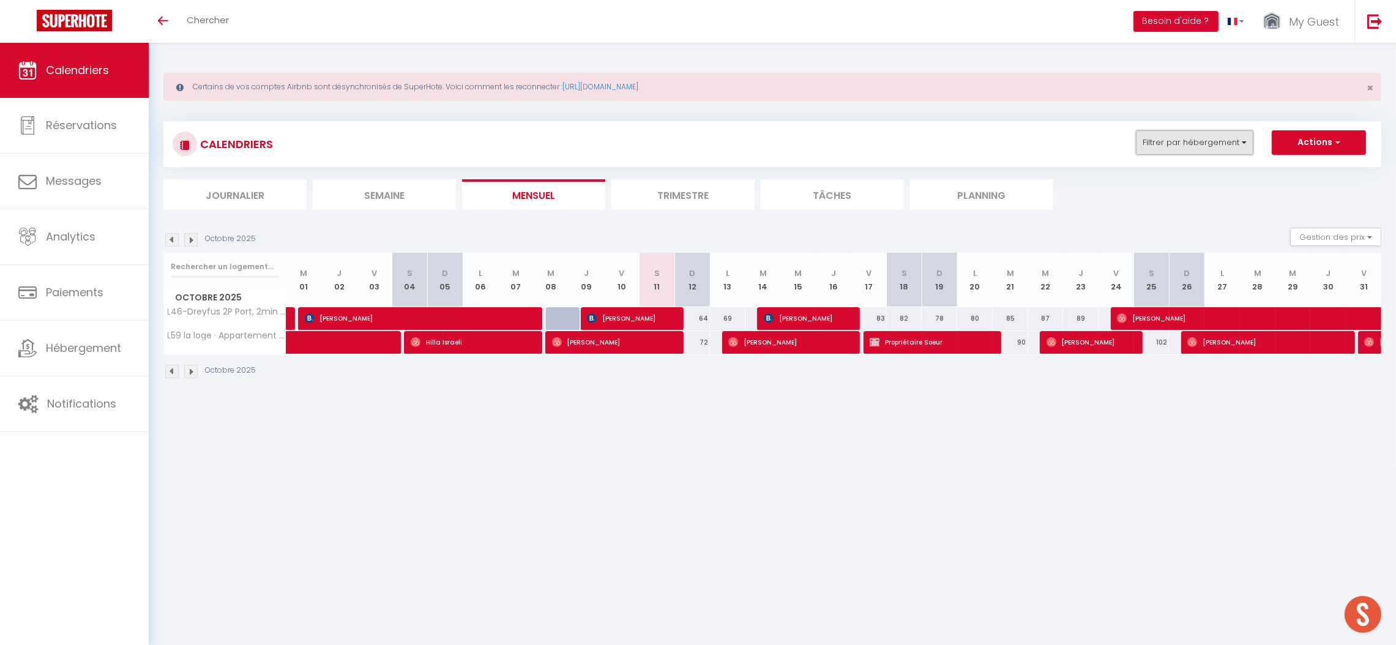
click at [1176, 132] on button "Filtrer par hébergement" at bounding box center [1194, 142] width 117 height 24
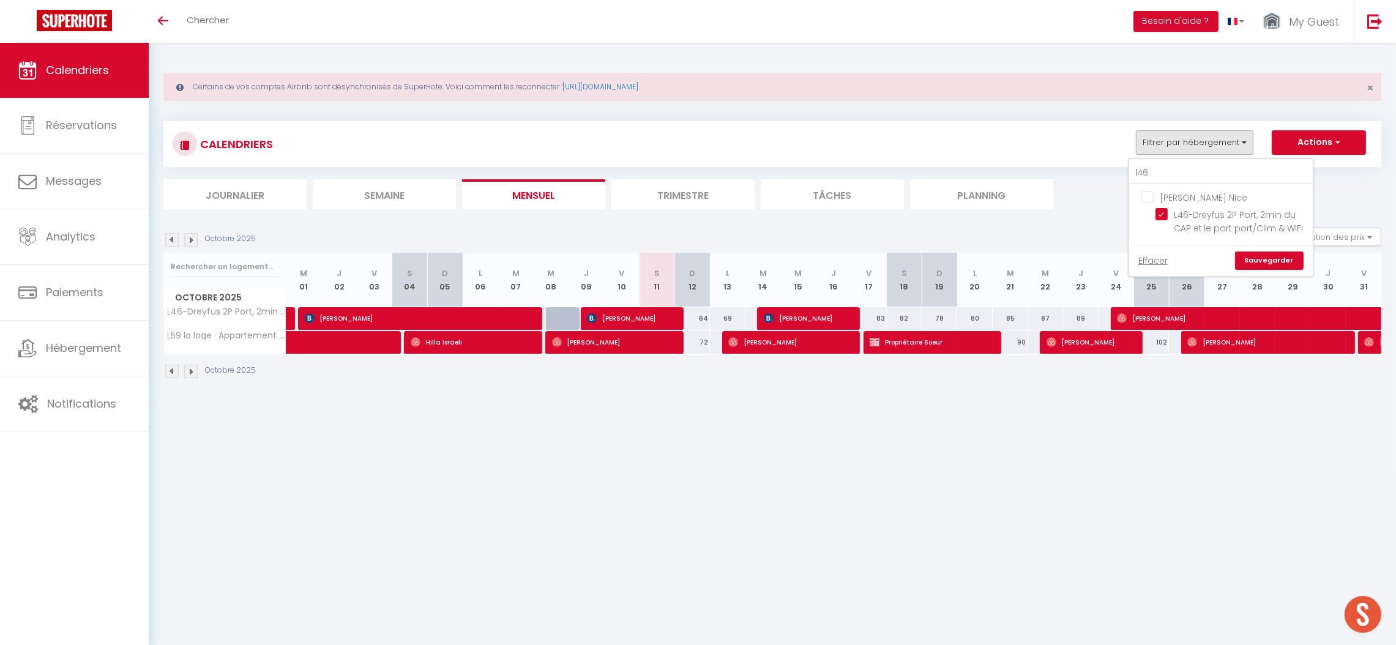
click at [1143, 197] on input "[PERSON_NAME] Nice" at bounding box center [1233, 196] width 184 height 12
click at [1147, 193] on input "[PERSON_NAME] Nice" at bounding box center [1233, 196] width 184 height 12
checkbox input "false"
click at [1159, 167] on input "l46" at bounding box center [1221, 173] width 184 height 22
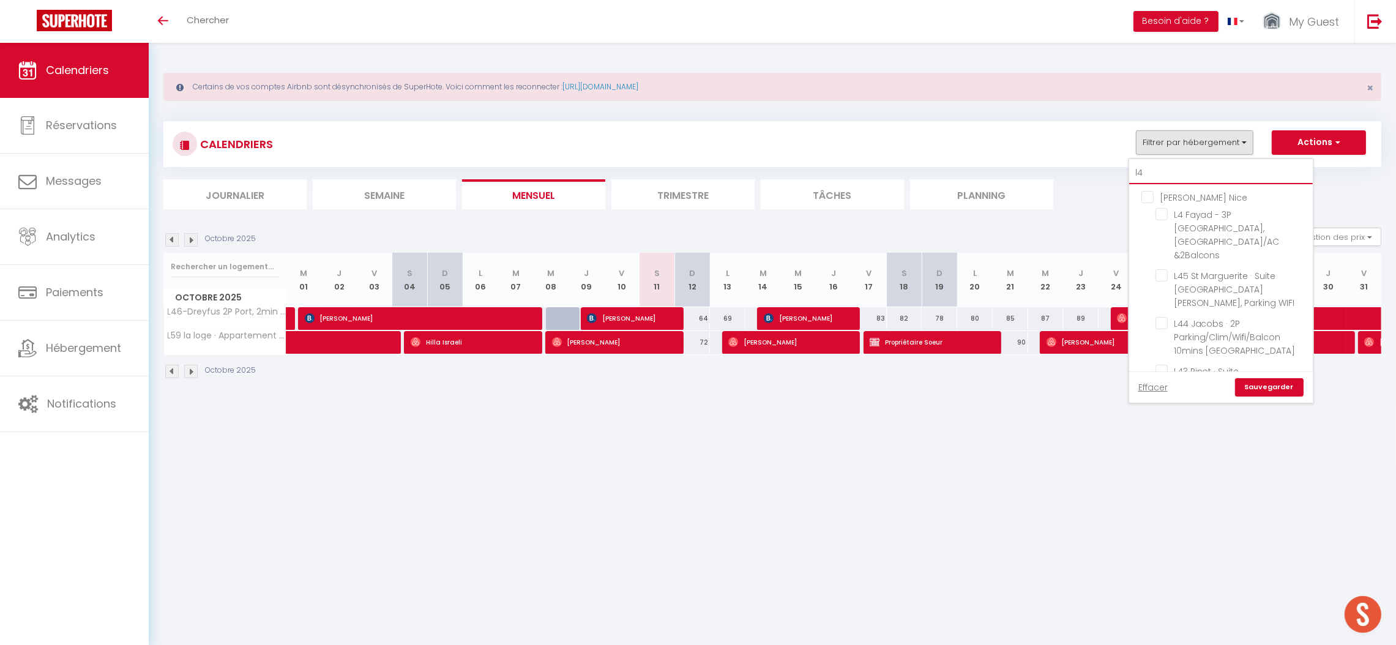
type input "l"
checkbox input "false"
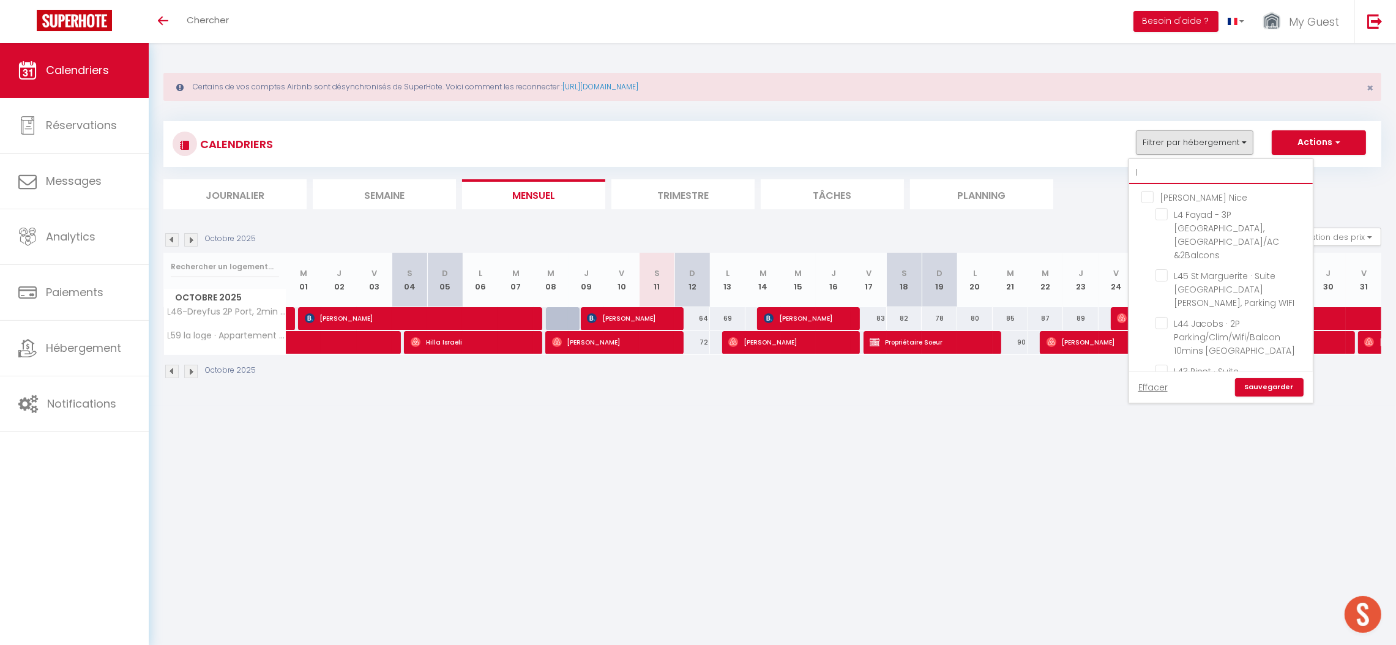
checkbox input "false"
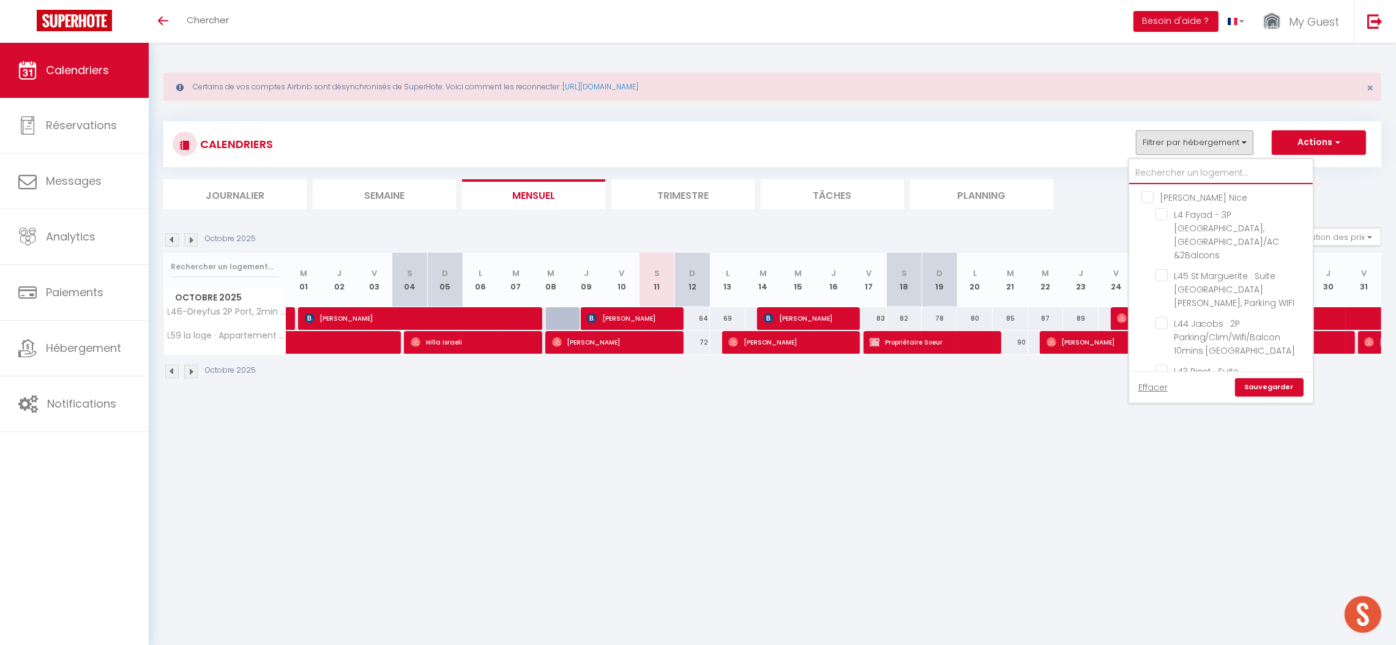
checkbox input "false"
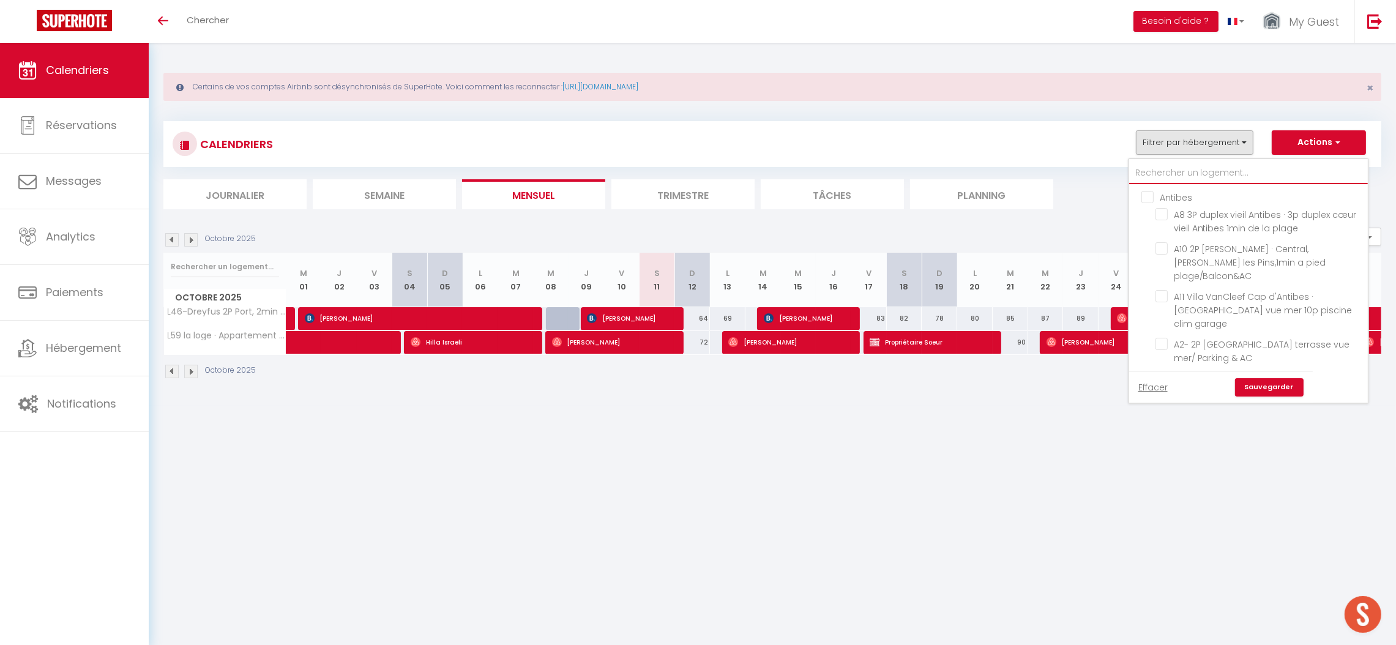
type input "#"
checkbox input "false"
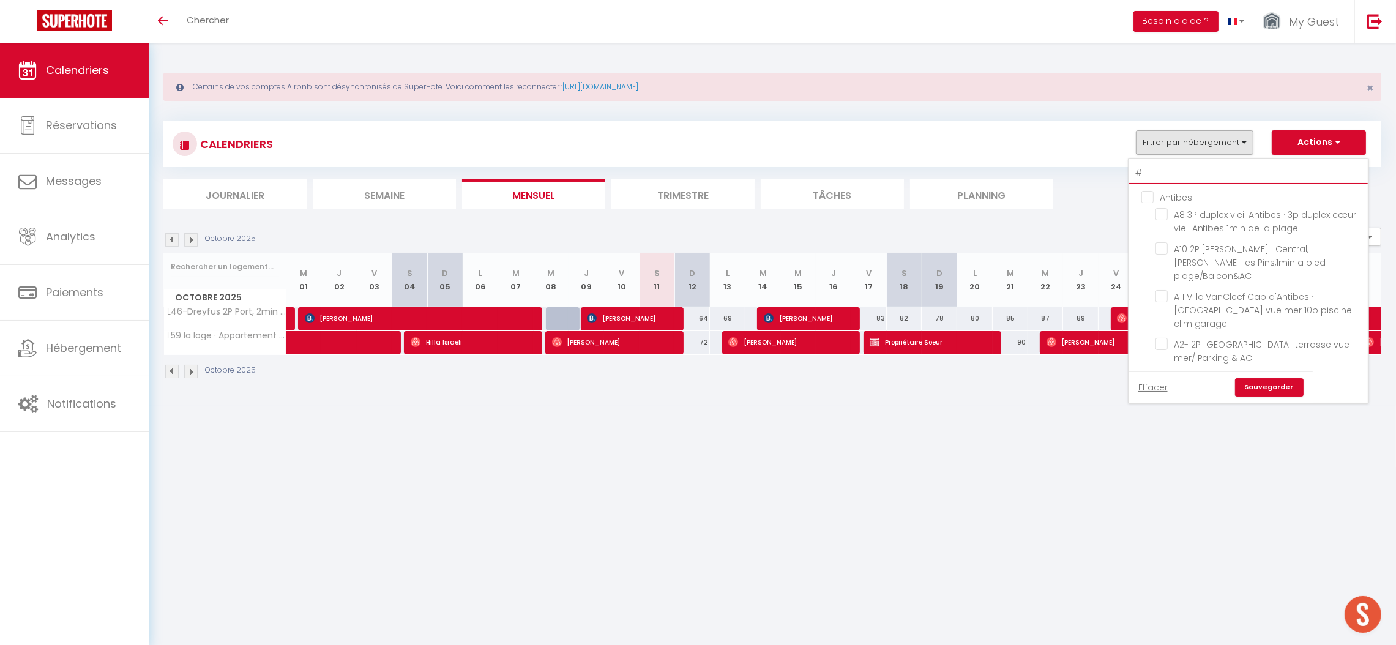
checkbox input "false"
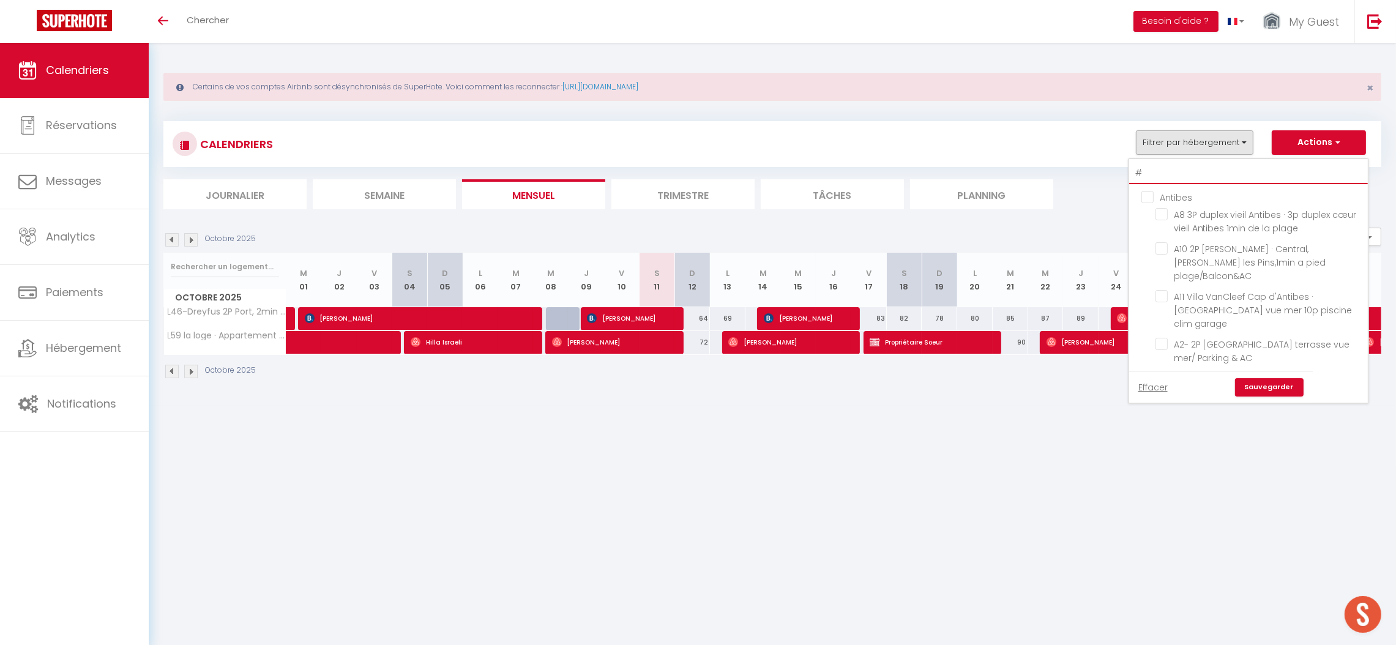
checkbox input "false"
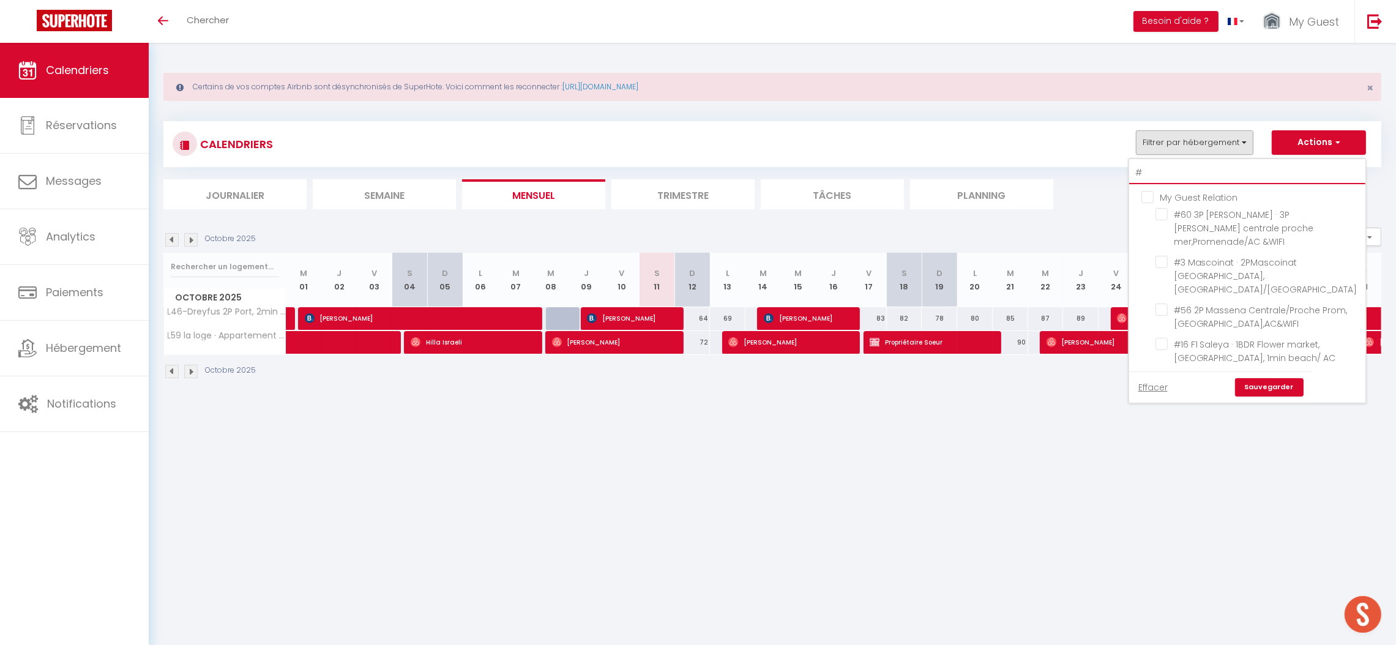
type input "#2"
checkbox input "false"
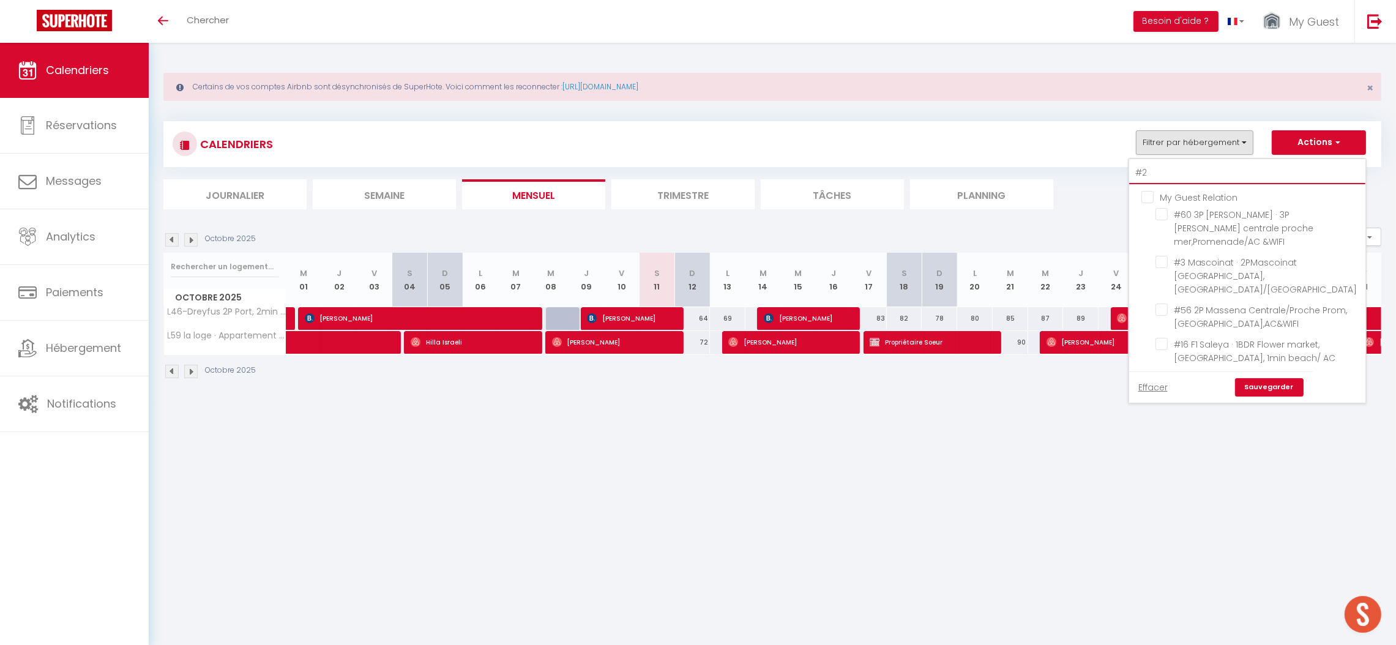
checkbox input "false"
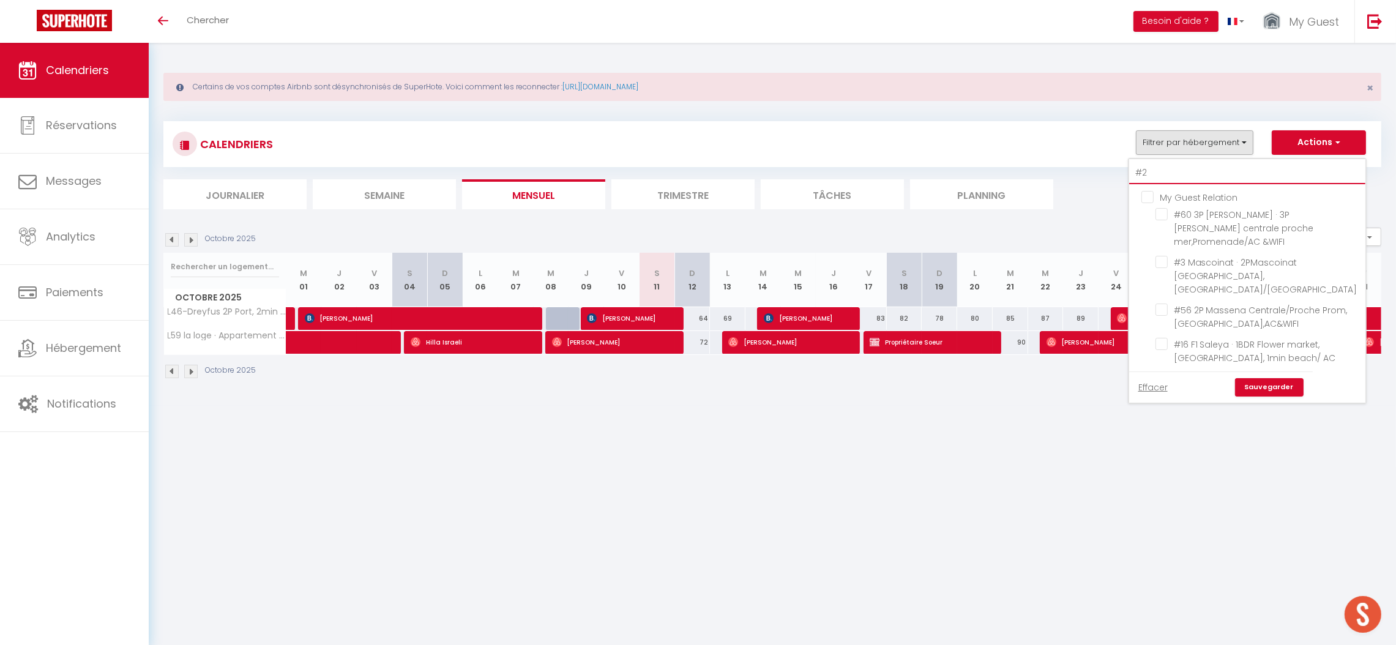
checkbox input "false"
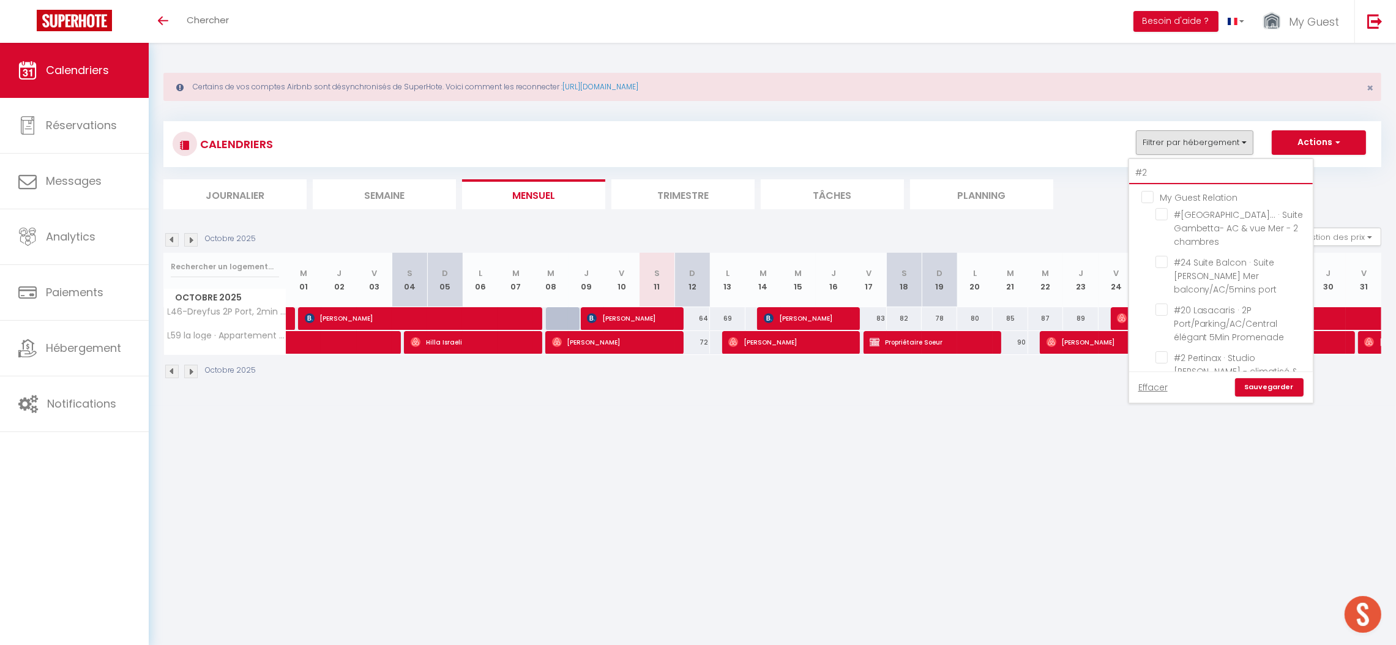
type input "#28"
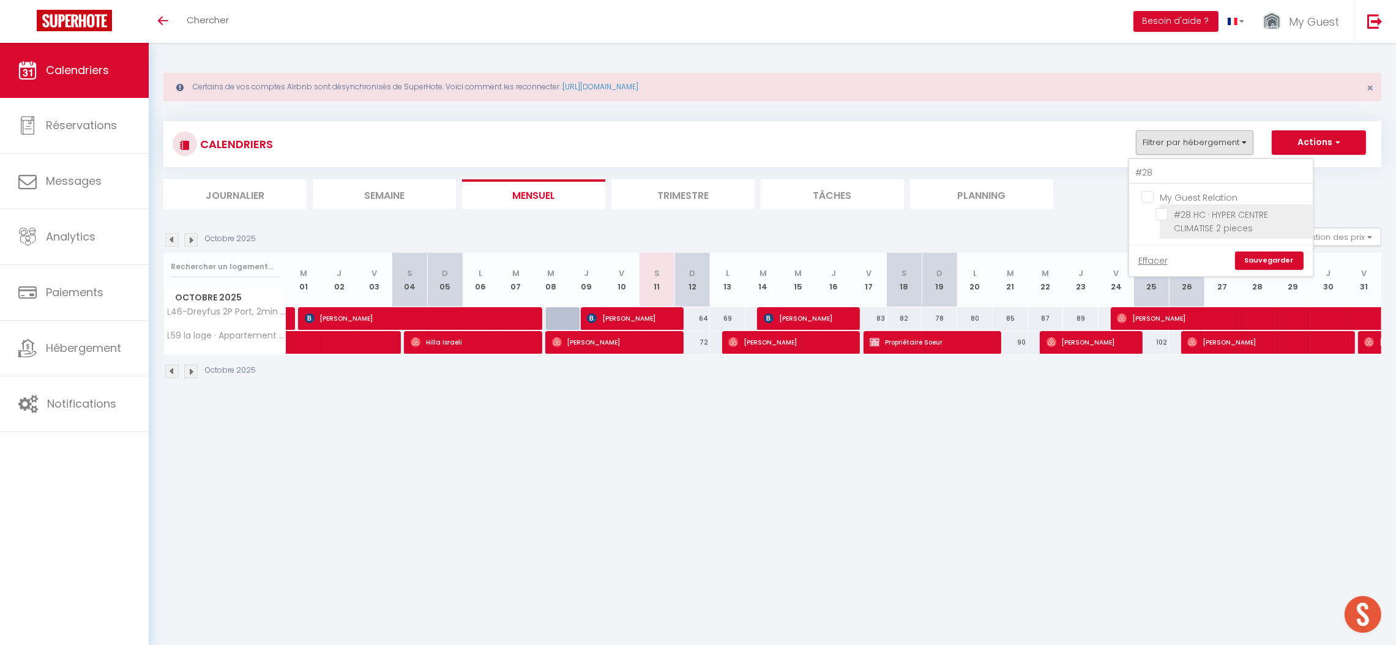
click at [1183, 217] on input "#28 HC · HYPER CENTRE CLIMATISE 2 pieces" at bounding box center [1231, 214] width 153 height 12
click at [1261, 260] on link "Sauvegarder" at bounding box center [1269, 261] width 69 height 18
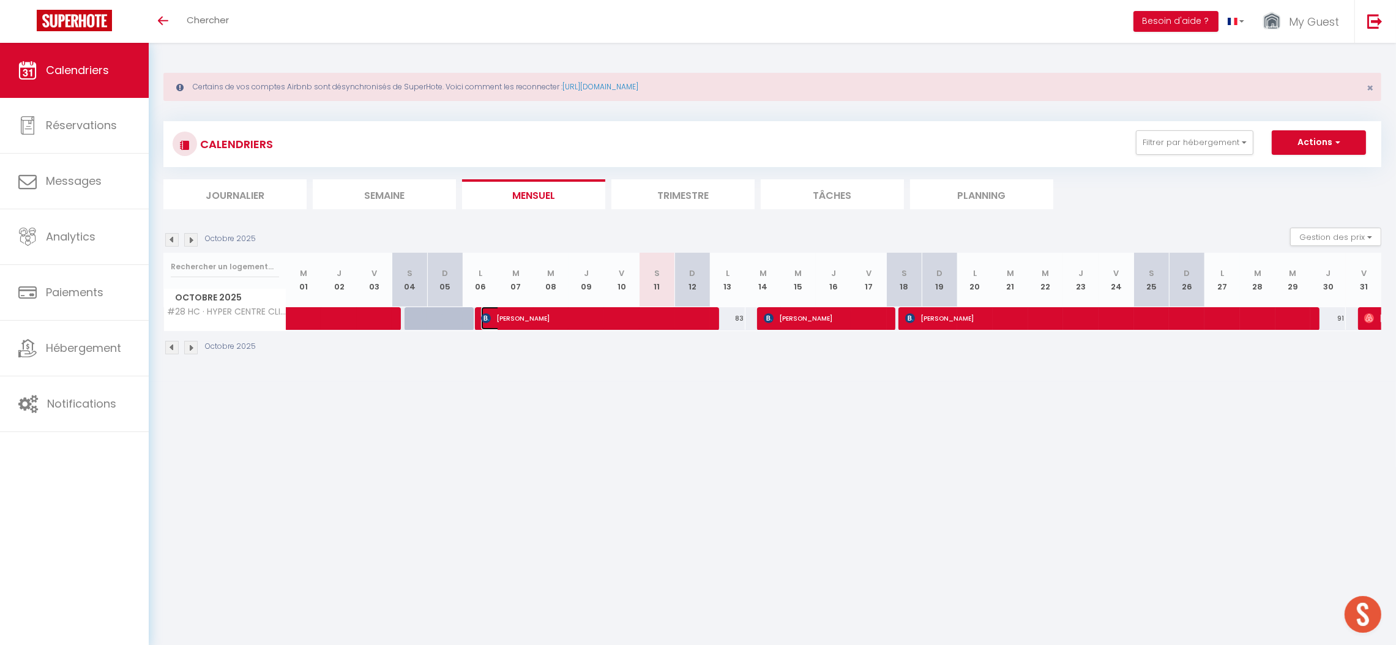
click at [699, 322] on span "[PERSON_NAME]" at bounding box center [593, 318] width 225 height 23
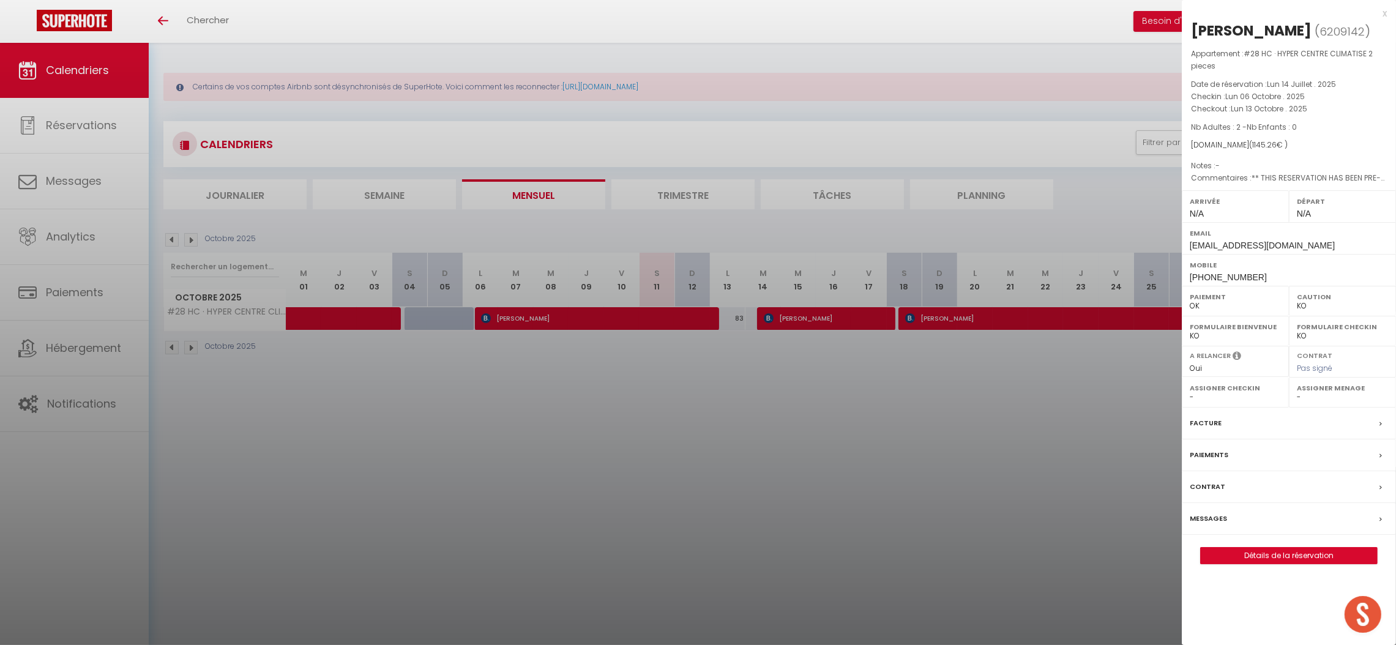
click at [827, 491] on div at bounding box center [698, 322] width 1396 height 645
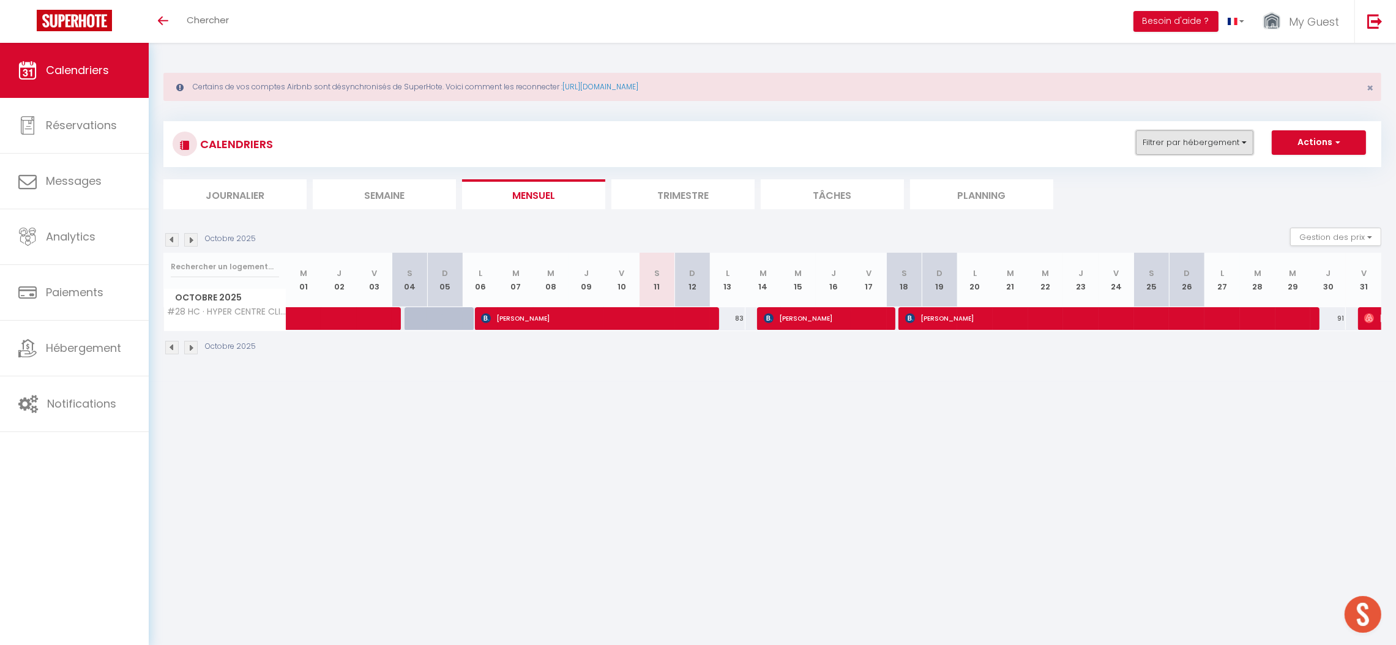
click at [1174, 138] on button "Filtrer par hébergement" at bounding box center [1194, 142] width 117 height 24
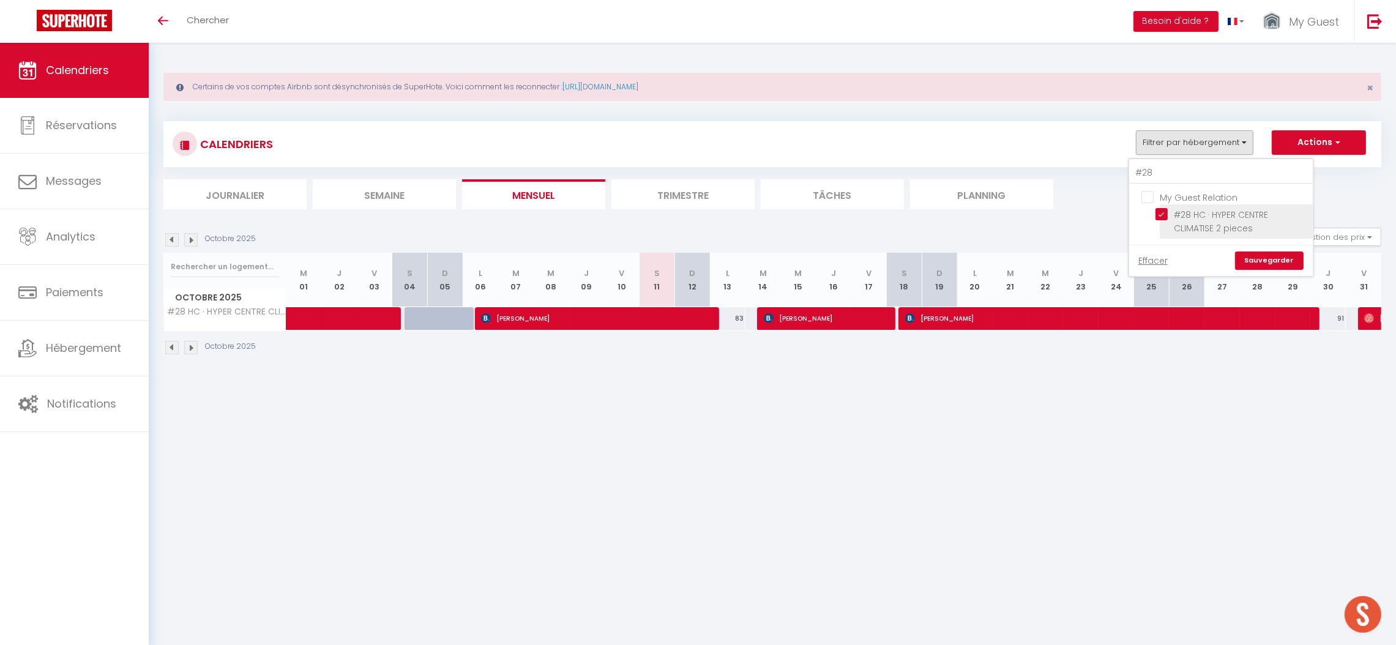
click at [1166, 214] on input "#28 HC · HYPER CENTRE CLIMATISE 2 pieces" at bounding box center [1231, 214] width 153 height 12
click at [1164, 171] on input "#28" at bounding box center [1221, 173] width 184 height 22
click at [1195, 217] on input "#10 Pardo · 2P Fricéro 3min de la plage/Balcon& Clim" at bounding box center [1231, 214] width 153 height 12
click at [1280, 257] on link "Sauvegarder" at bounding box center [1269, 261] width 69 height 18
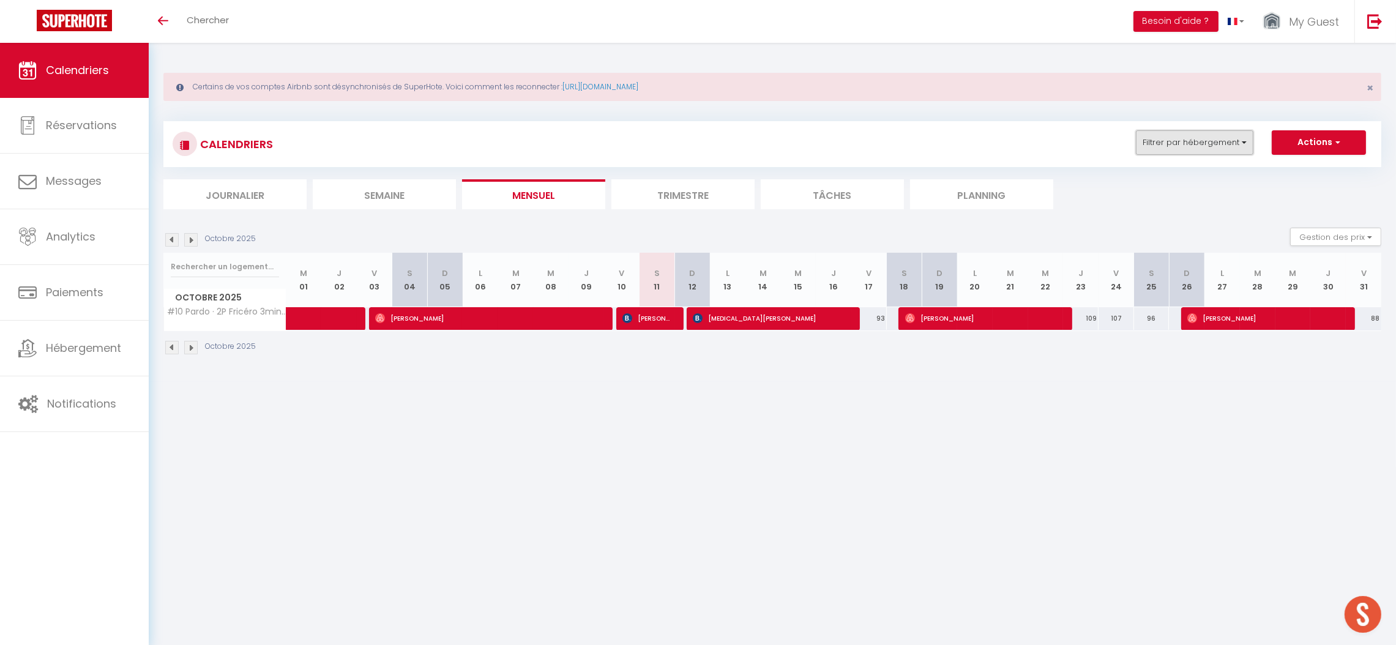
click at [1187, 135] on button "Filtrer par hébergement" at bounding box center [1194, 142] width 117 height 24
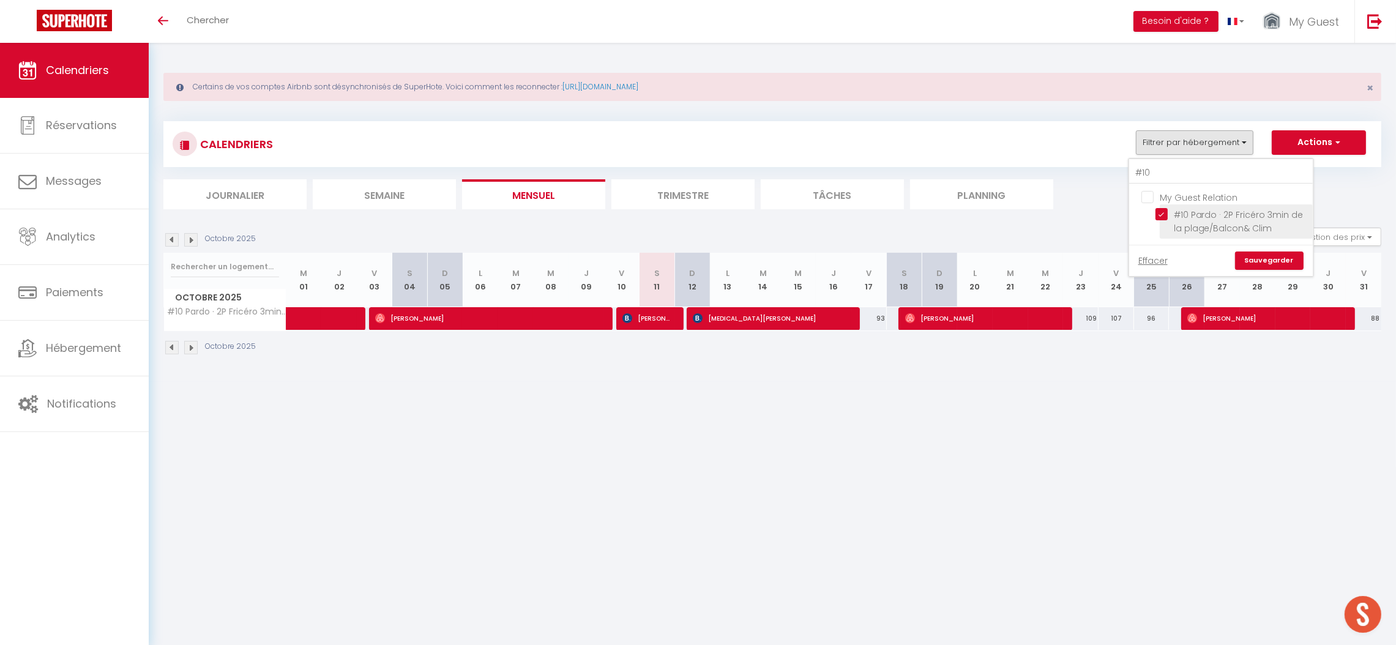
click at [1163, 209] on input "#10 Pardo · 2P Fricéro 3min de la plage/Balcon& Clim" at bounding box center [1231, 214] width 153 height 12
click at [1169, 172] on input "#10" at bounding box center [1221, 173] width 184 height 22
click at [1194, 217] on input "#13 Colesanti · Suite orange Balcon vue Mer clim wifi 3mins plage" at bounding box center [1231, 214] width 153 height 12
click at [1262, 270] on link "Sauvegarder" at bounding box center [1269, 274] width 69 height 18
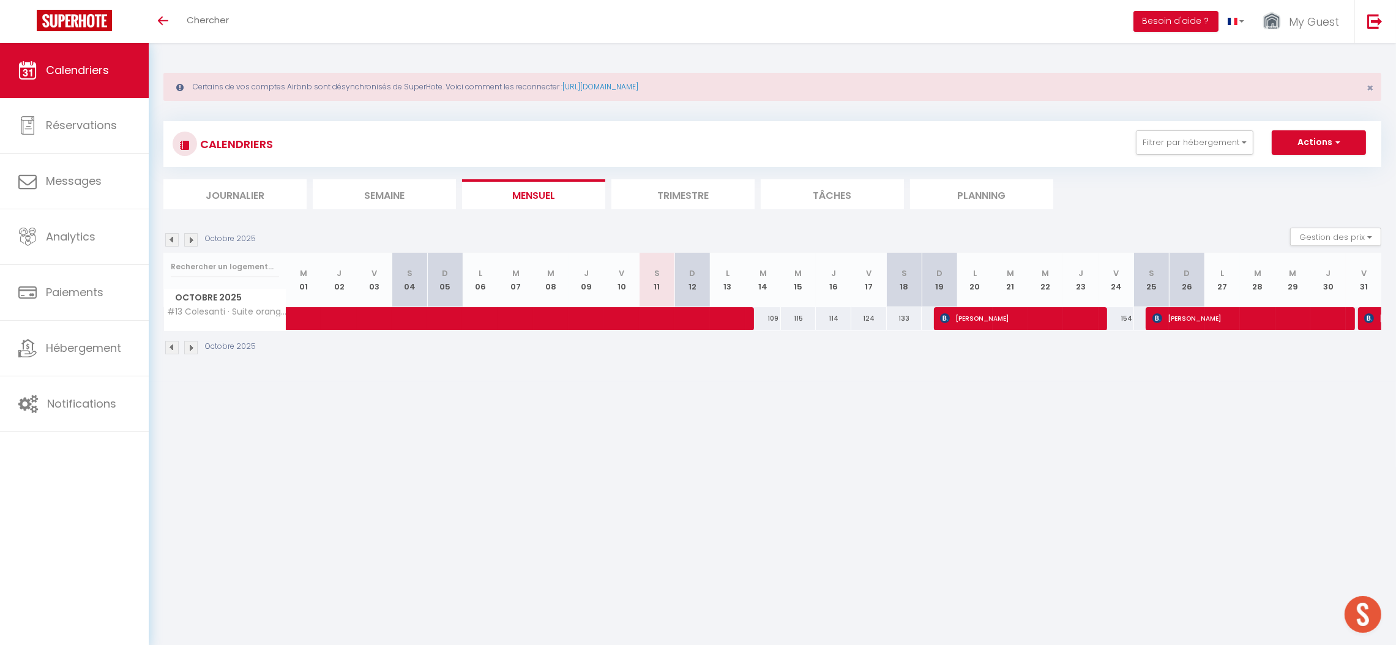
click at [671, 340] on div "Octobre 2025" at bounding box center [772, 349] width 1218 height 36
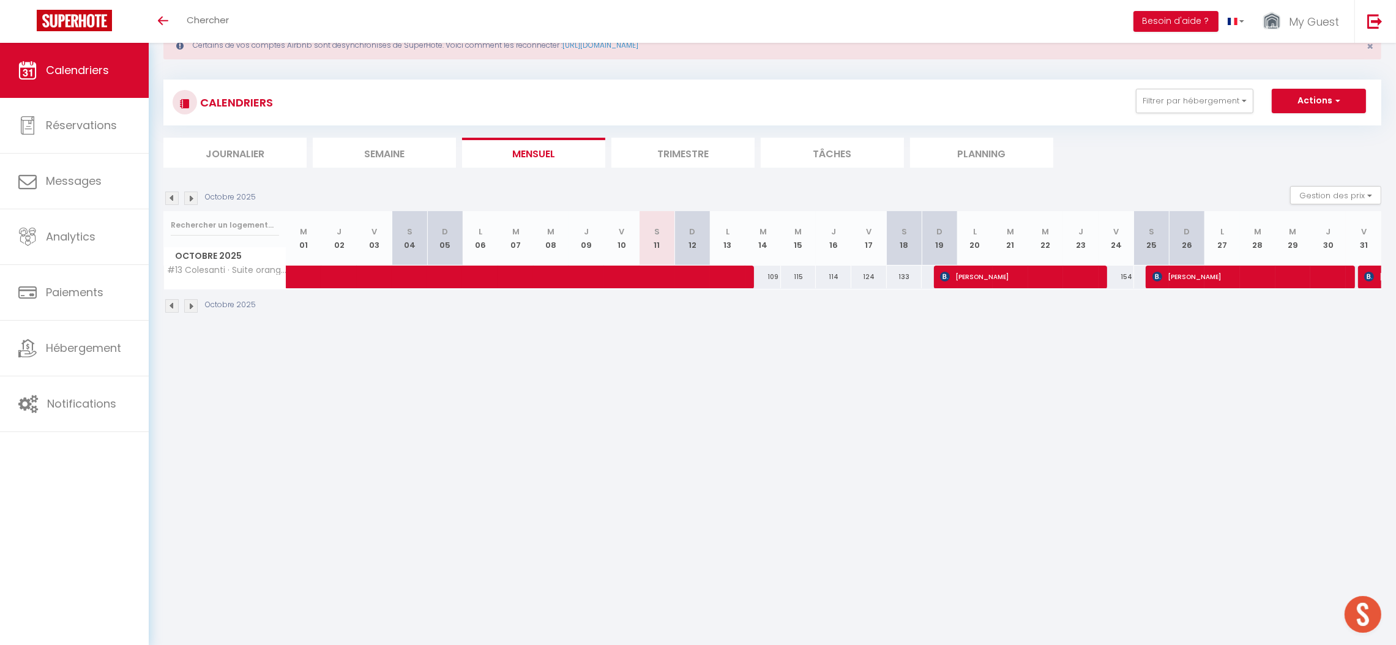
scroll to position [42, 0]
